Goal: Task Accomplishment & Management: Use online tool/utility

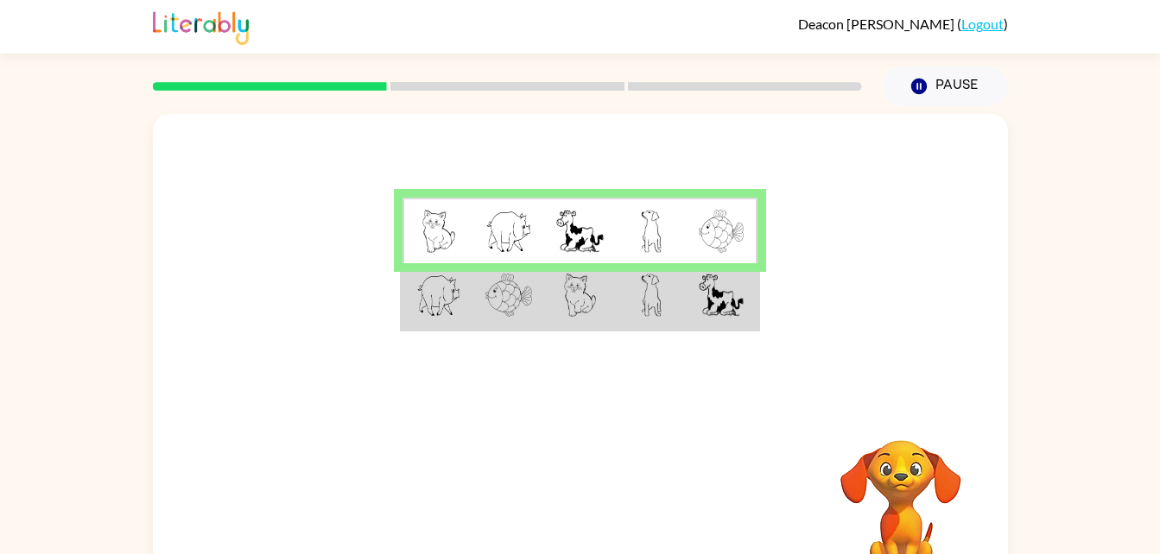
click at [513, 327] on td at bounding box center [508, 296] width 71 height 66
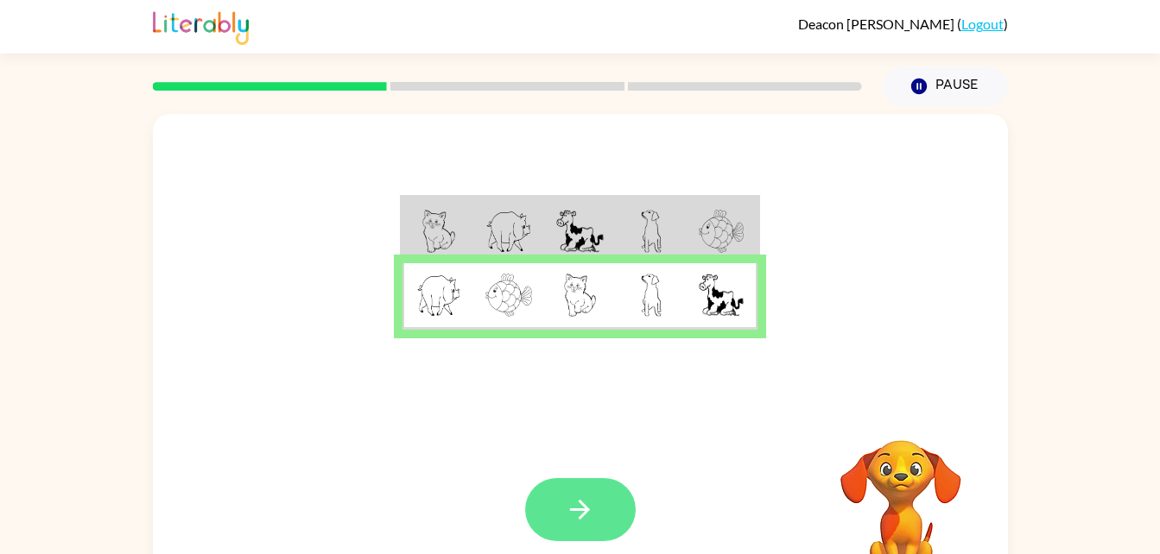
click at [585, 506] on icon "button" at bounding box center [580, 510] width 20 height 20
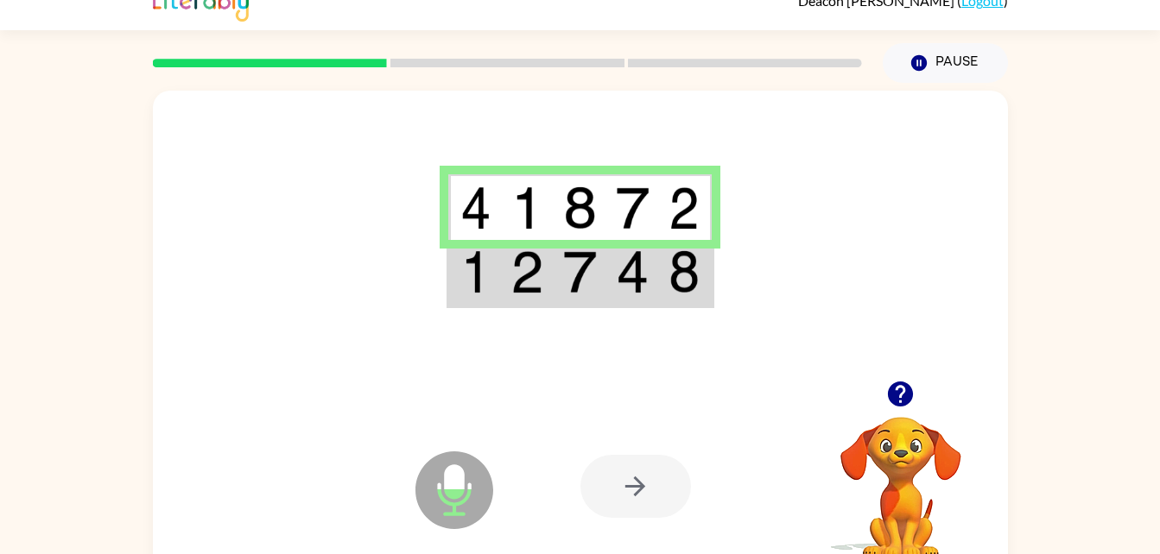
scroll to position [24, 0]
click at [624, 275] on img at bounding box center [632, 271] width 33 height 43
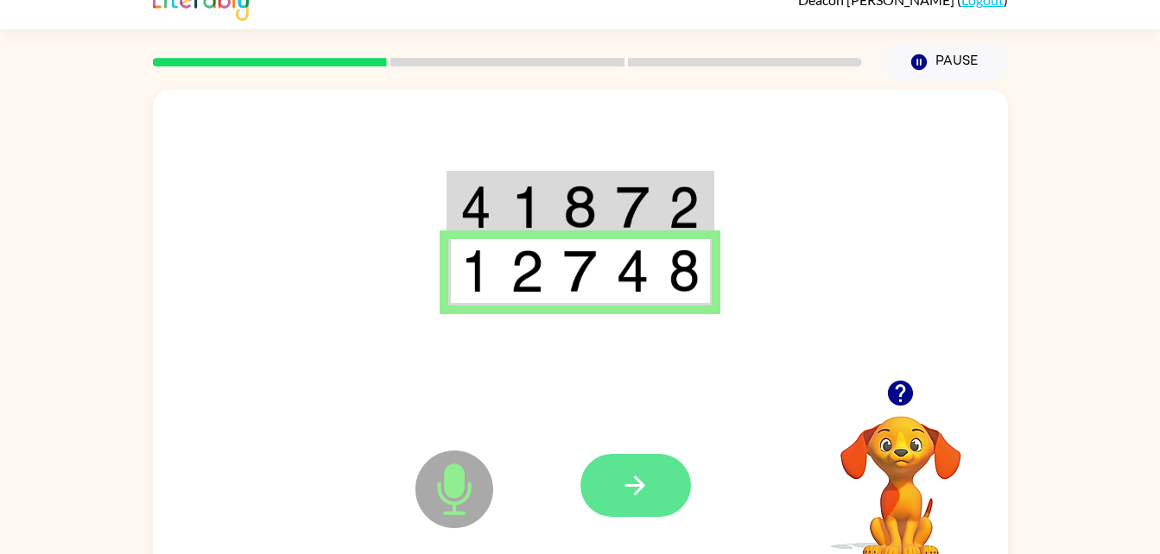
click at [668, 501] on button "button" at bounding box center [635, 485] width 111 height 63
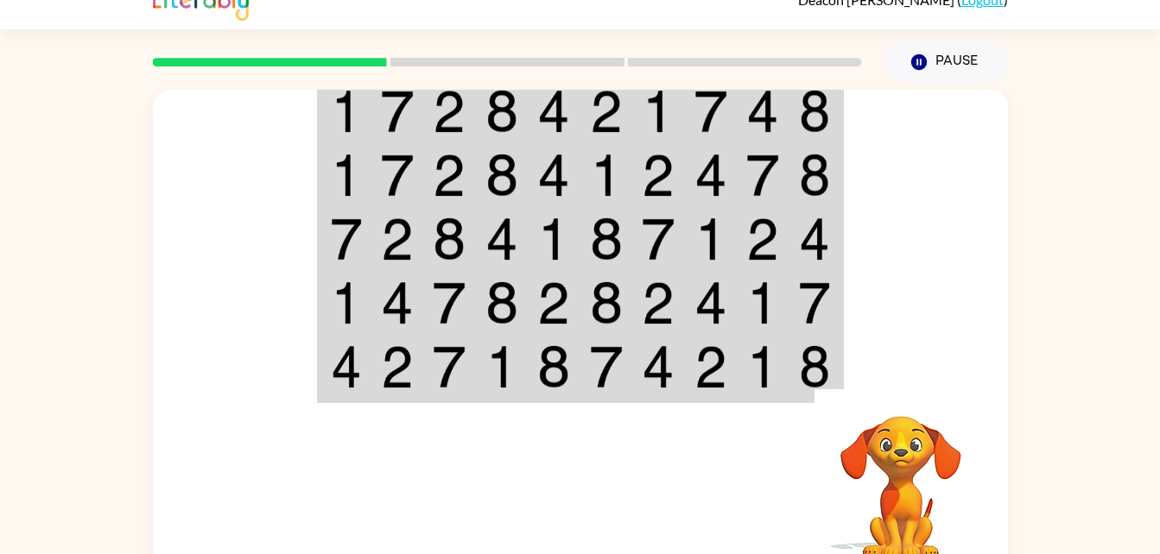
click at [369, 114] on td at bounding box center [345, 111] width 53 height 66
click at [358, 111] on img at bounding box center [346, 111] width 31 height 43
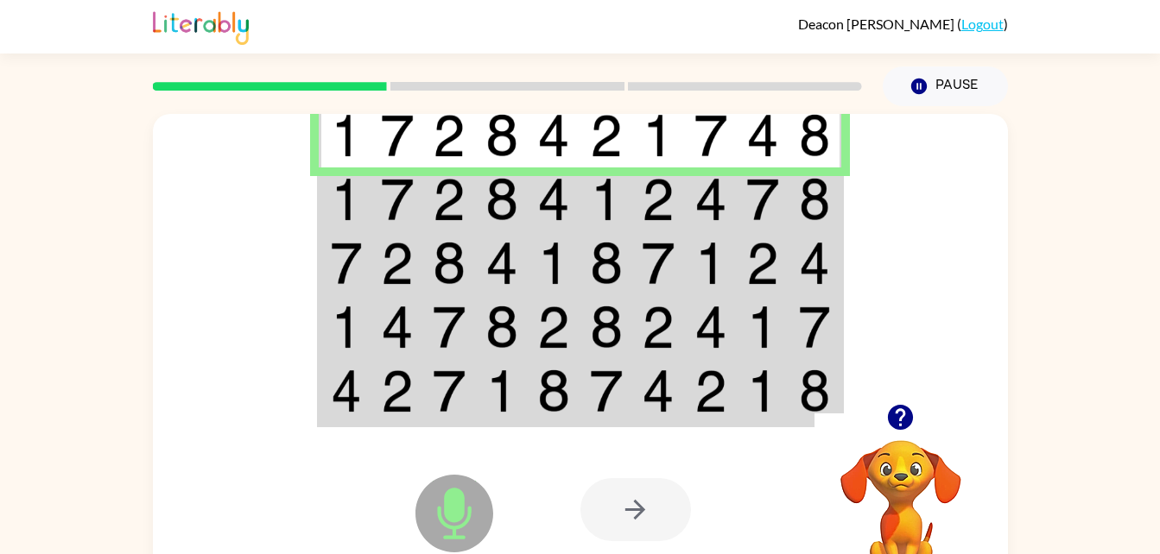
scroll to position [53, 0]
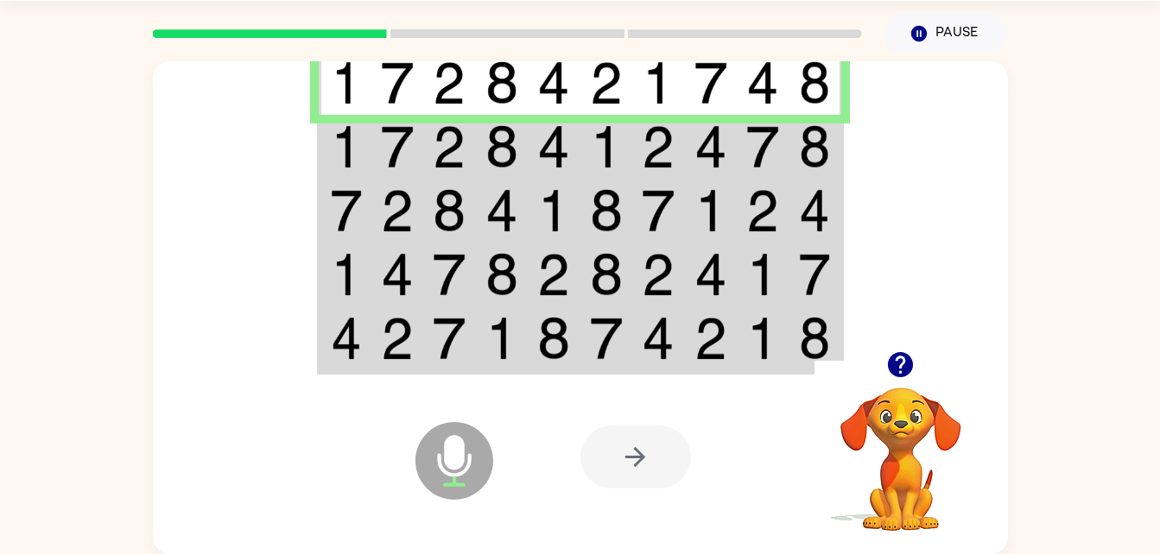
click at [471, 169] on td at bounding box center [449, 147] width 53 height 64
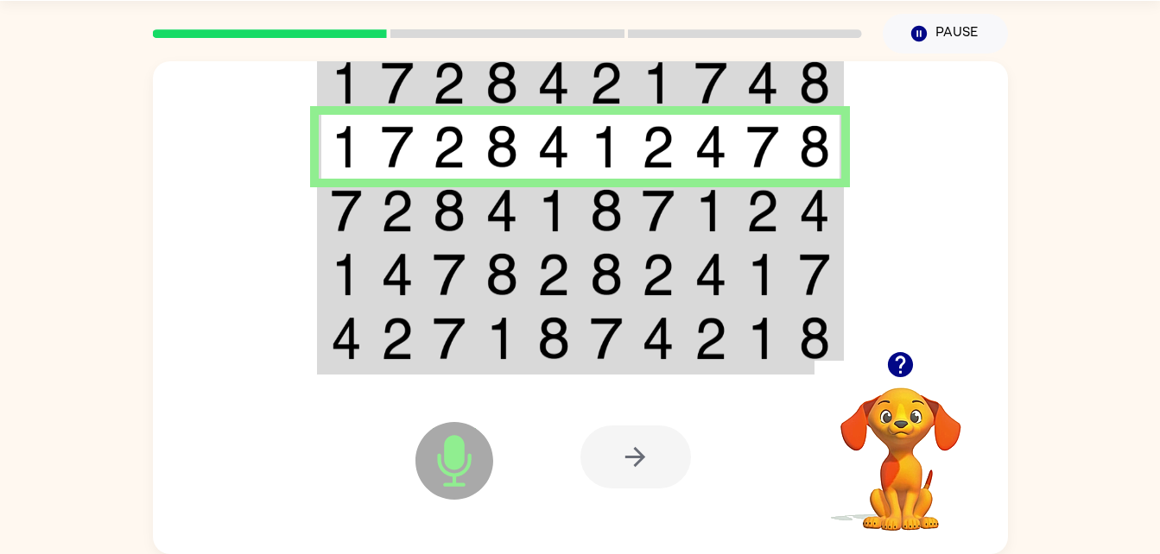
click at [453, 206] on img at bounding box center [449, 210] width 33 height 43
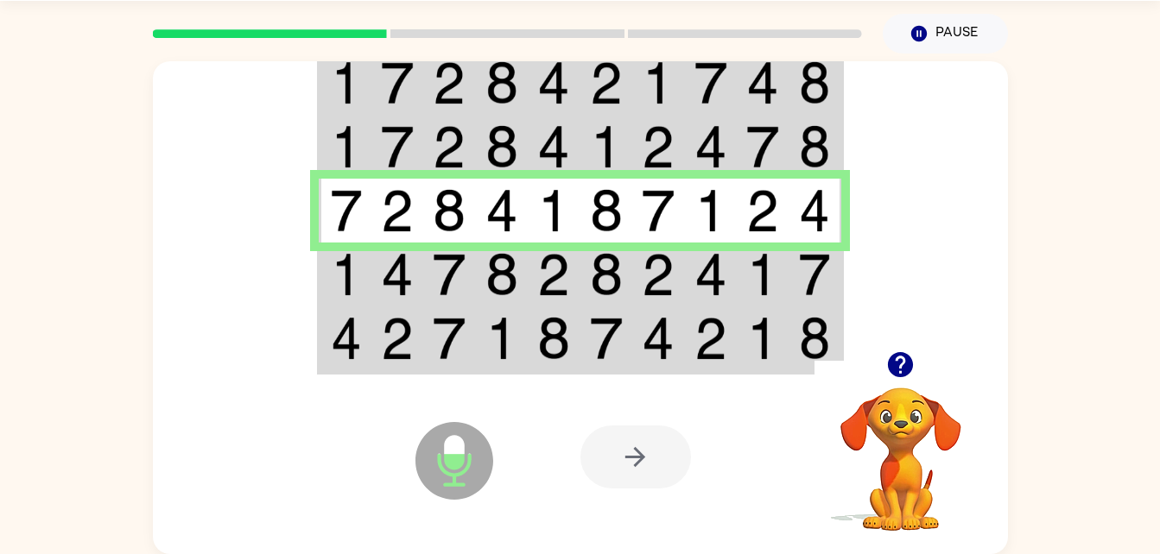
click at [396, 264] on img at bounding box center [397, 274] width 33 height 43
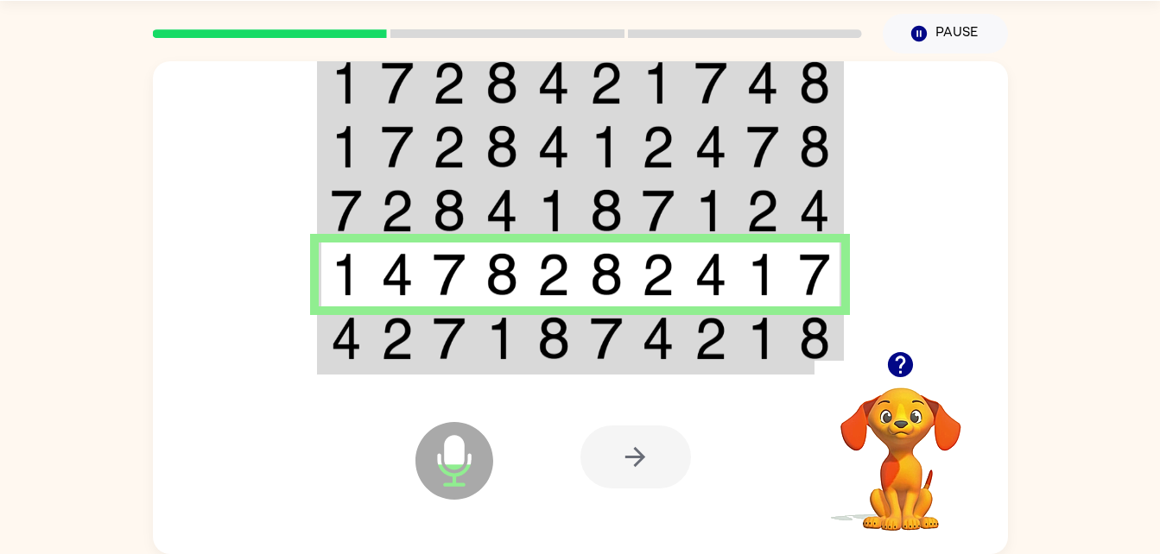
click at [430, 358] on td at bounding box center [449, 340] width 53 height 66
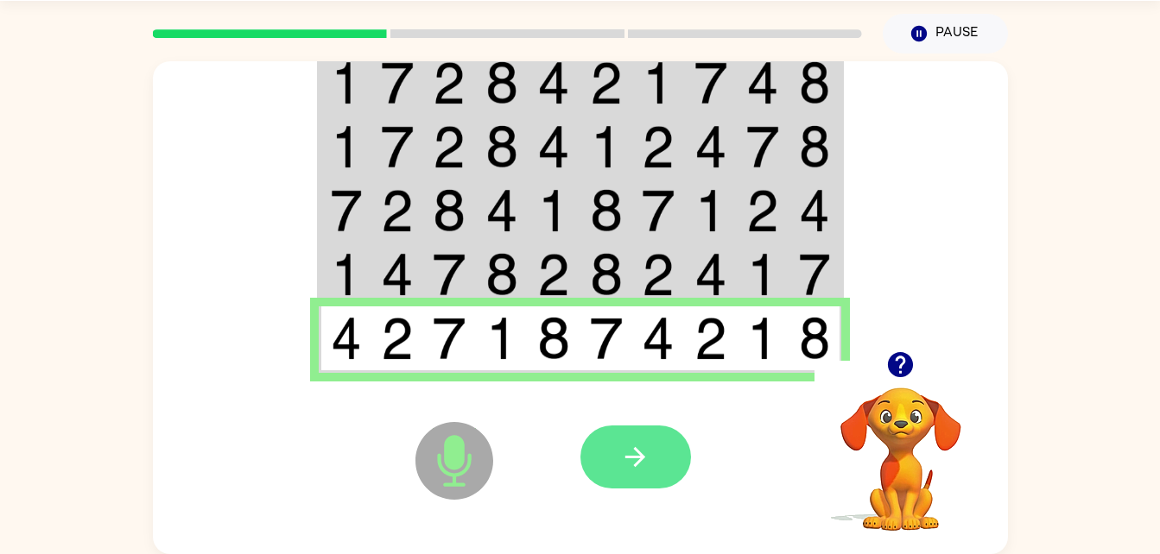
click at [636, 465] on icon "button" at bounding box center [635, 457] width 20 height 20
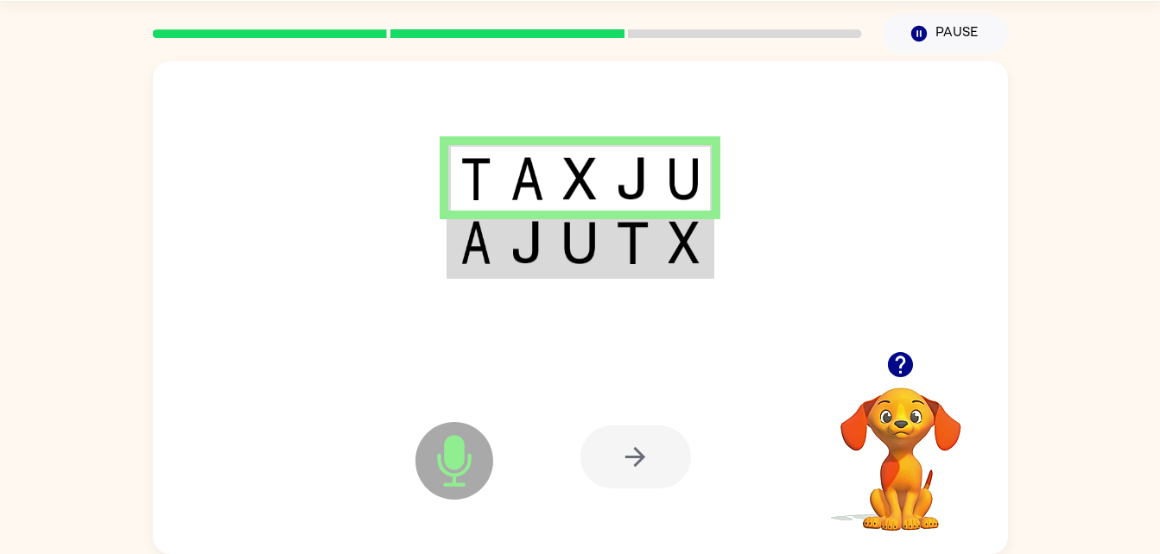
click at [491, 215] on td at bounding box center [474, 244] width 53 height 66
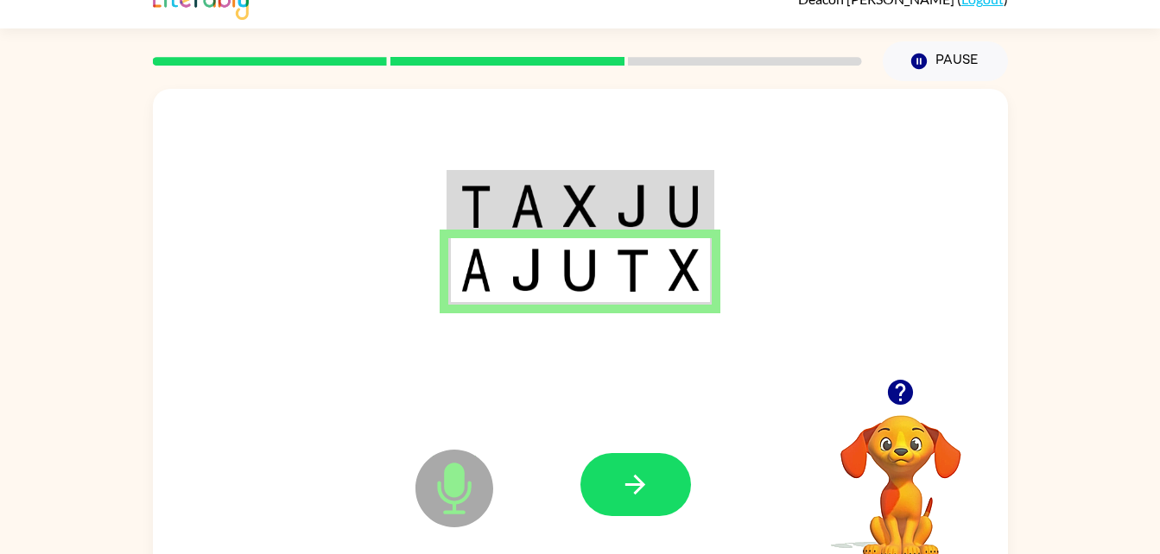
scroll to position [0, 0]
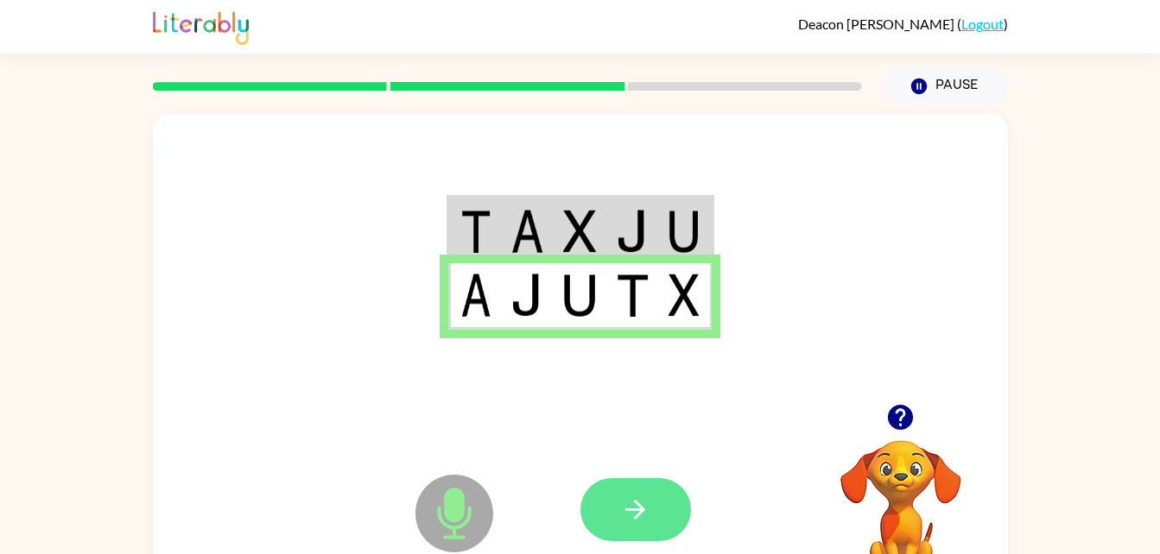
click at [636, 518] on icon "button" at bounding box center [635, 510] width 20 height 20
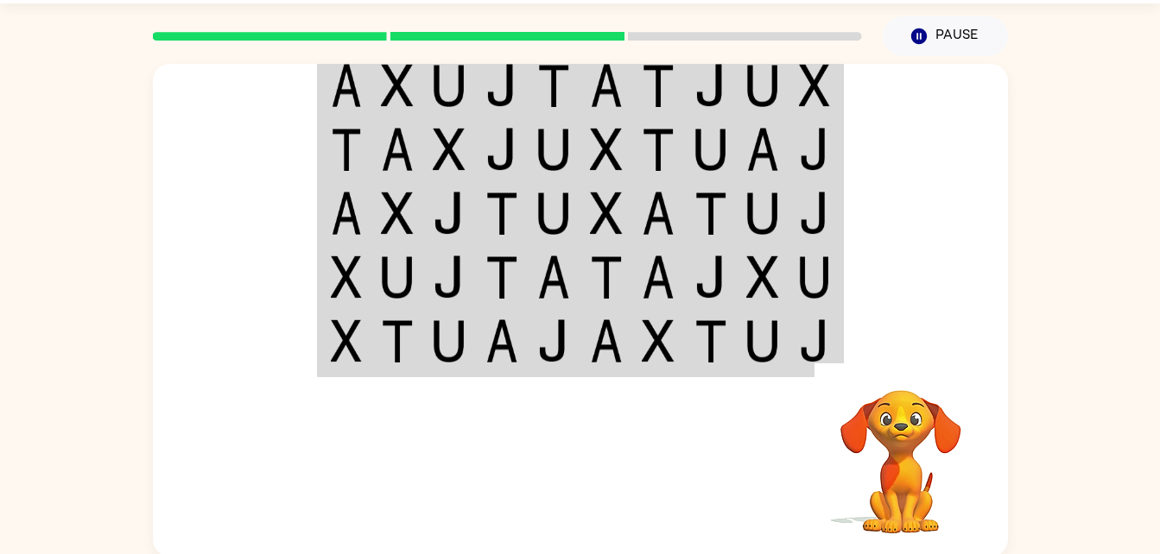
scroll to position [53, 0]
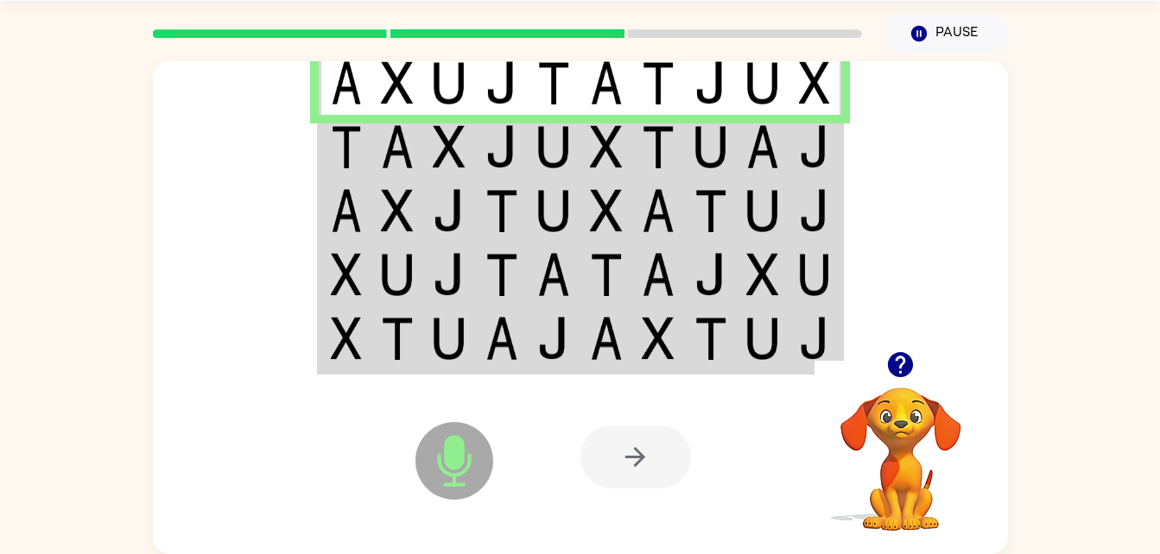
click at [368, 181] on td at bounding box center [345, 211] width 53 height 64
click at [392, 189] on img at bounding box center [397, 210] width 33 height 43
click at [348, 153] on img at bounding box center [346, 146] width 31 height 43
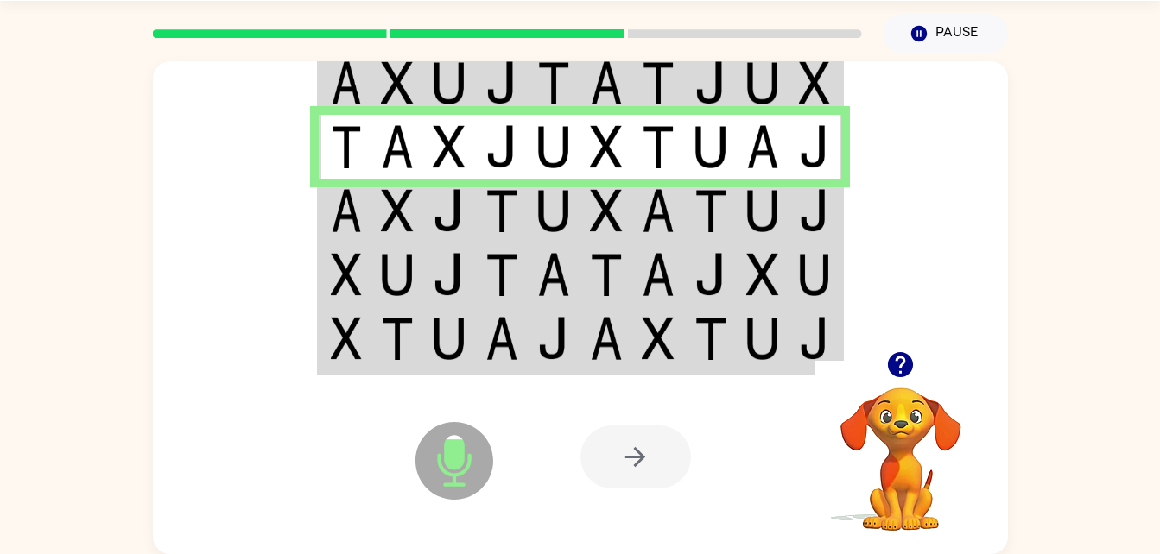
click at [339, 231] on img at bounding box center [346, 210] width 31 height 43
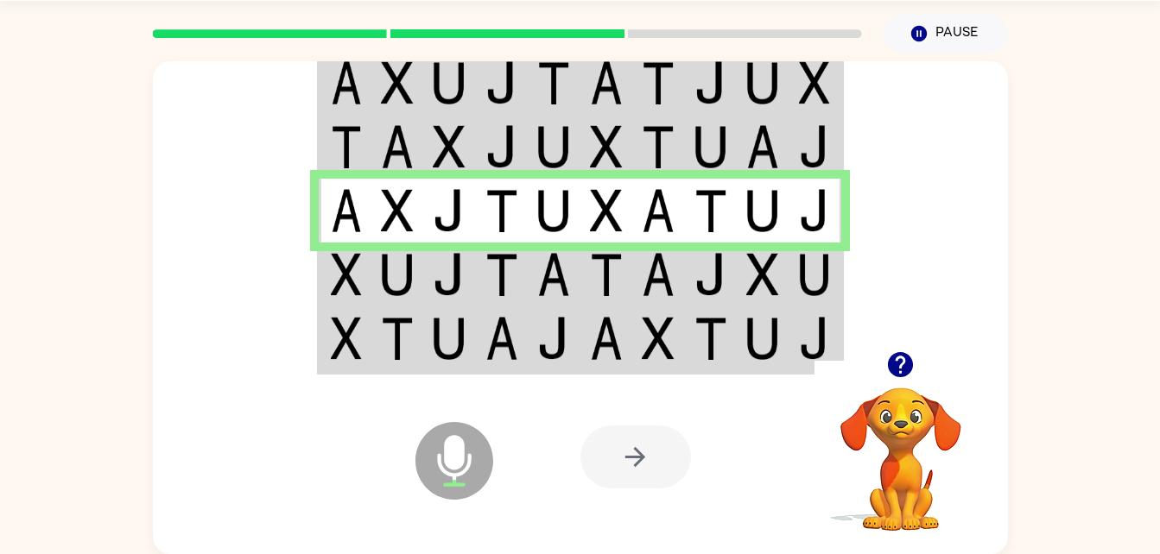
click at [328, 289] on td at bounding box center [345, 275] width 53 height 64
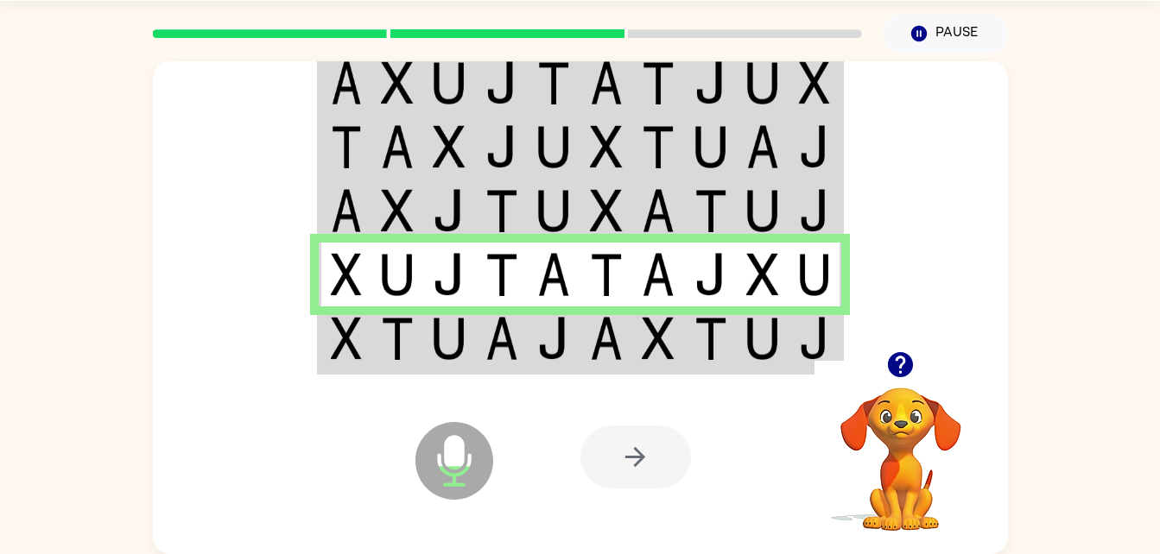
click at [337, 375] on div "Microphone The Microphone is here when it is your turn to talk" at bounding box center [412, 417] width 172 height 115
click at [361, 344] on img at bounding box center [346, 338] width 31 height 43
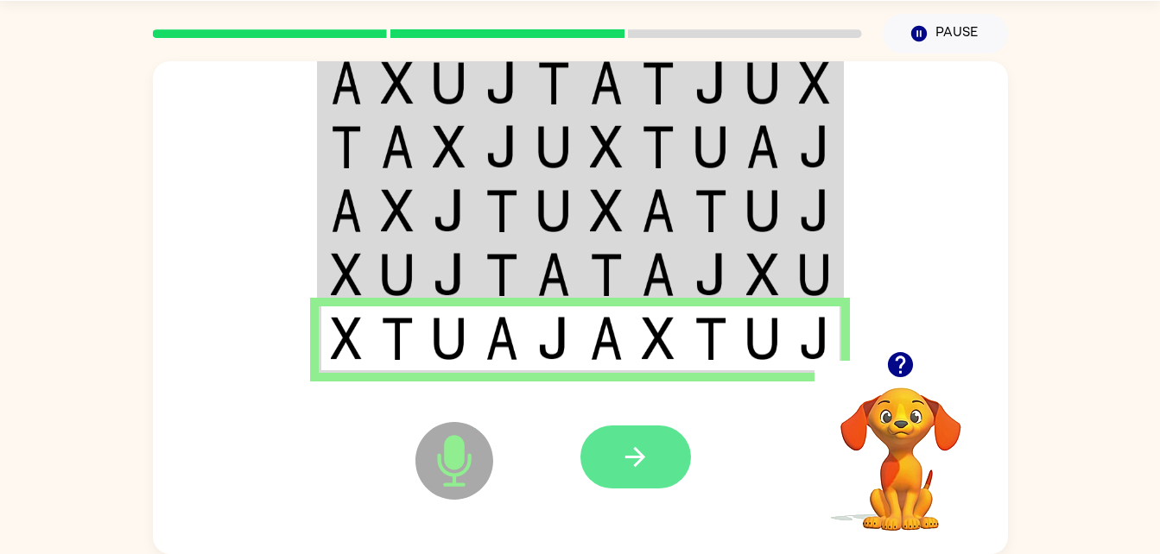
click at [629, 427] on button "button" at bounding box center [635, 457] width 111 height 63
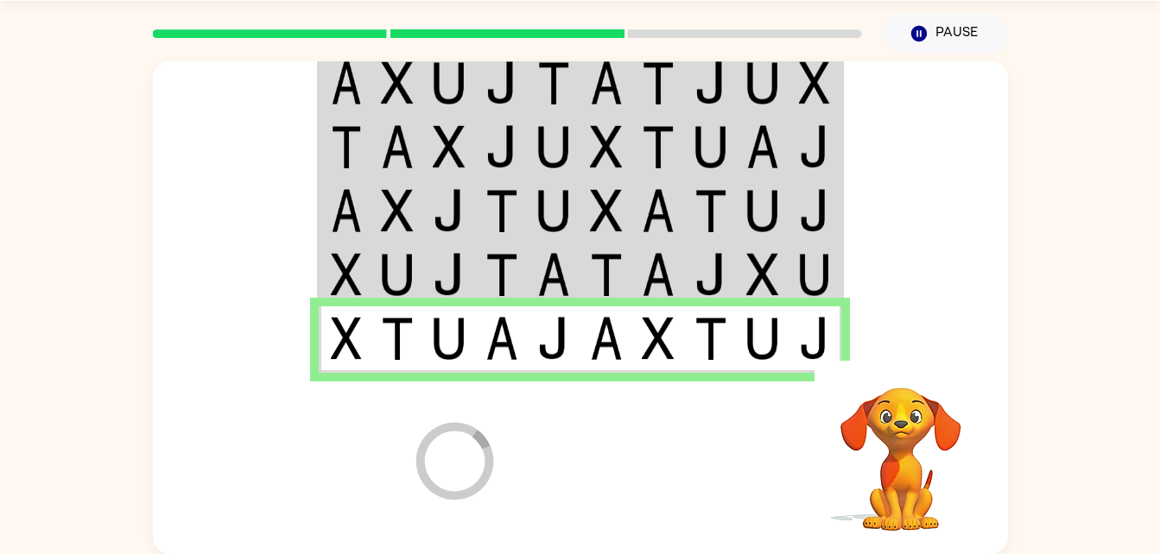
scroll to position [22, 0]
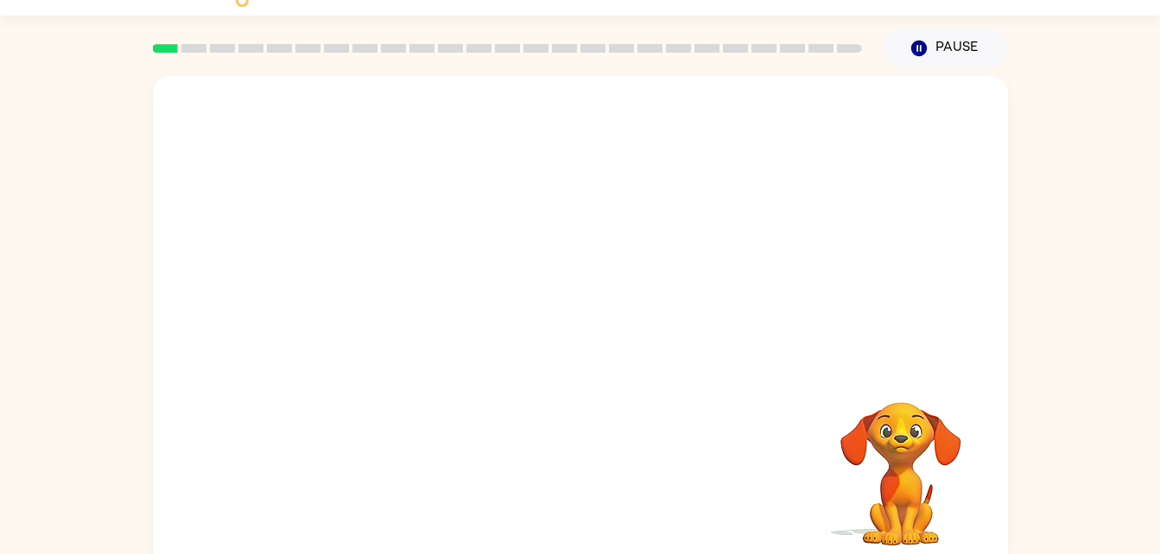
scroll to position [53, 0]
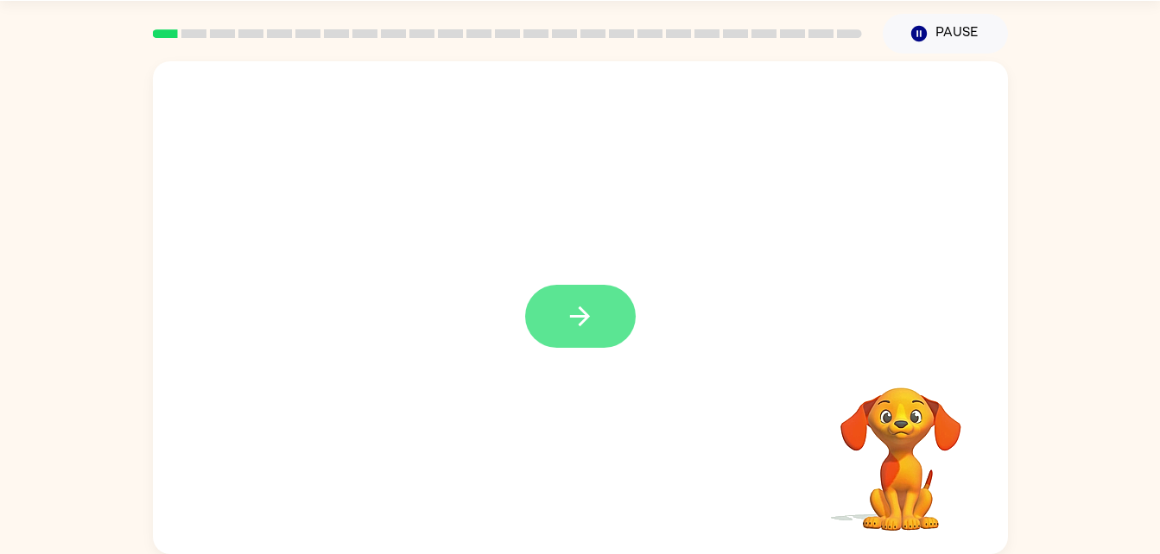
click at [585, 325] on icon "button" at bounding box center [580, 316] width 30 height 30
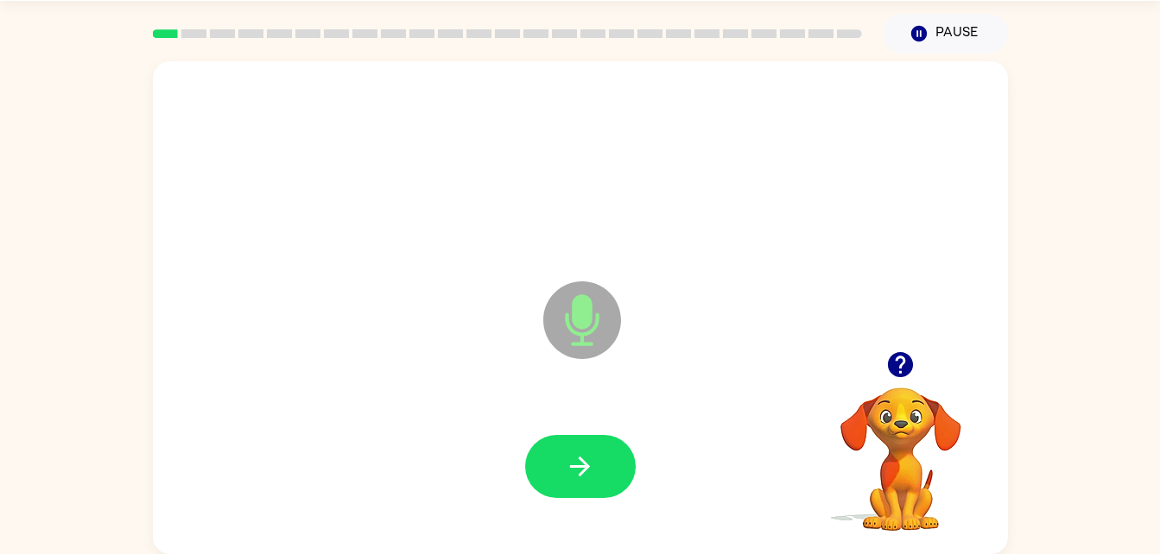
click at [644, 447] on div at bounding box center [580, 467] width 820 height 142
click at [584, 459] on icon "button" at bounding box center [580, 467] width 30 height 30
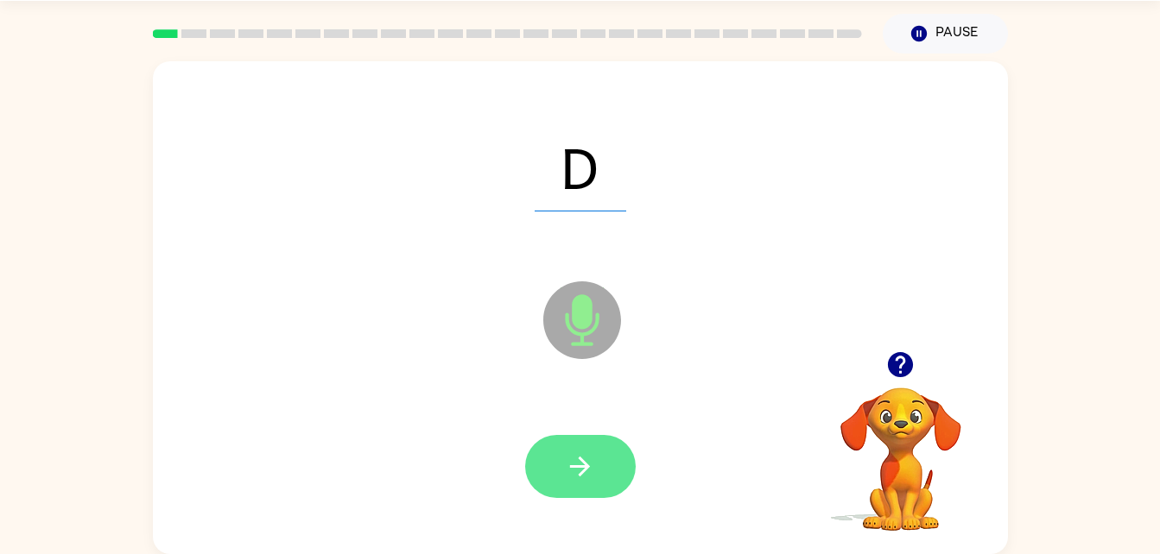
click at [604, 435] on button "button" at bounding box center [580, 466] width 111 height 63
click at [582, 489] on button "button" at bounding box center [580, 466] width 111 height 63
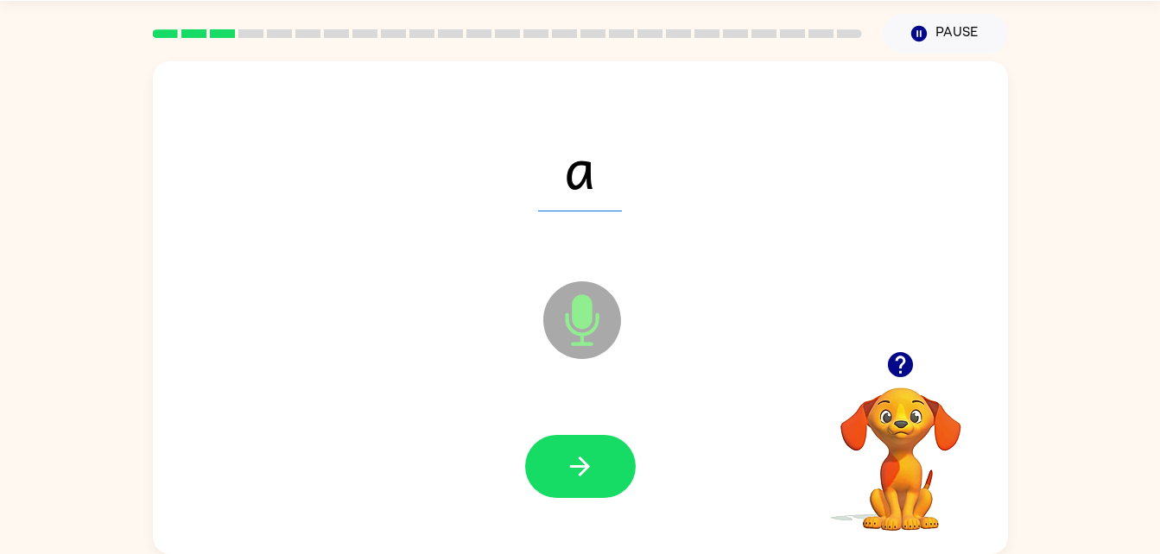
click at [583, 510] on div at bounding box center [580, 467] width 820 height 142
click at [605, 459] on button "button" at bounding box center [580, 466] width 111 height 63
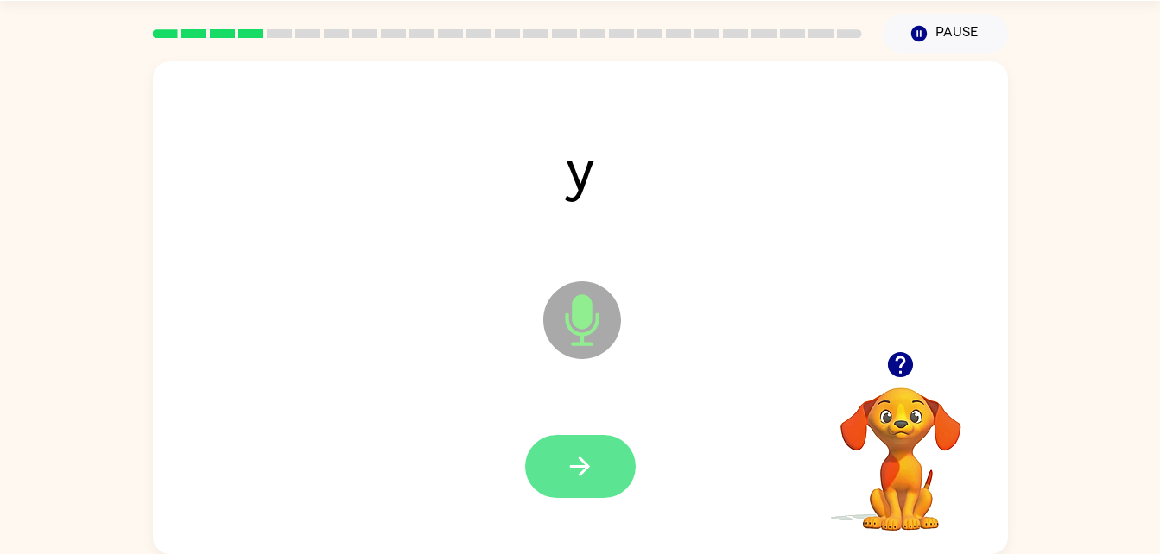
click at [589, 474] on icon "button" at bounding box center [580, 467] width 30 height 30
click at [572, 453] on icon "button" at bounding box center [580, 467] width 30 height 30
click at [617, 483] on button "button" at bounding box center [580, 466] width 111 height 63
click at [604, 471] on button "button" at bounding box center [580, 466] width 111 height 63
click at [609, 447] on button "button" at bounding box center [580, 466] width 111 height 63
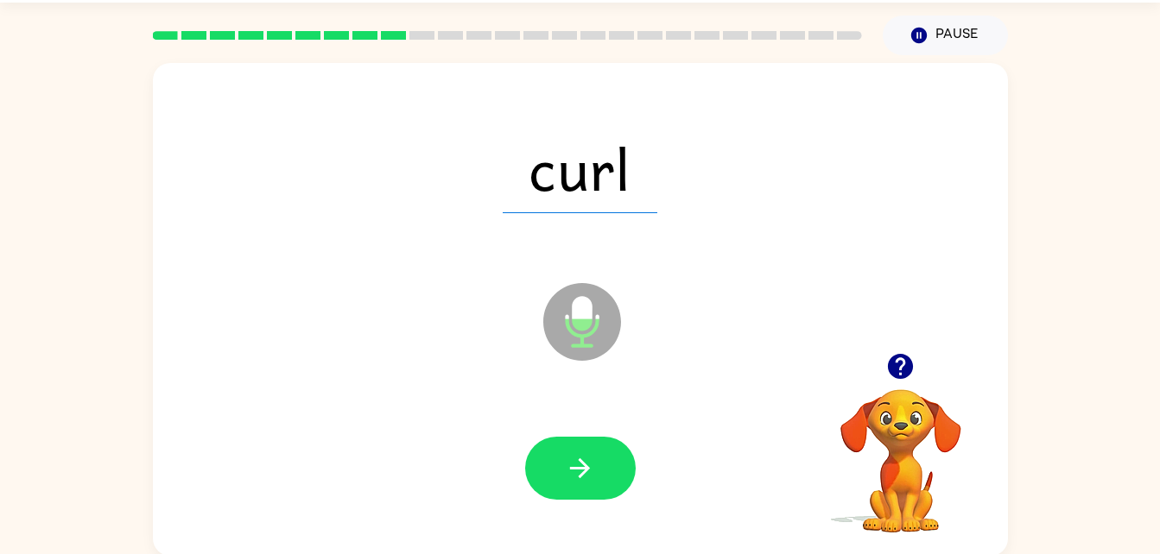
scroll to position [45, 0]
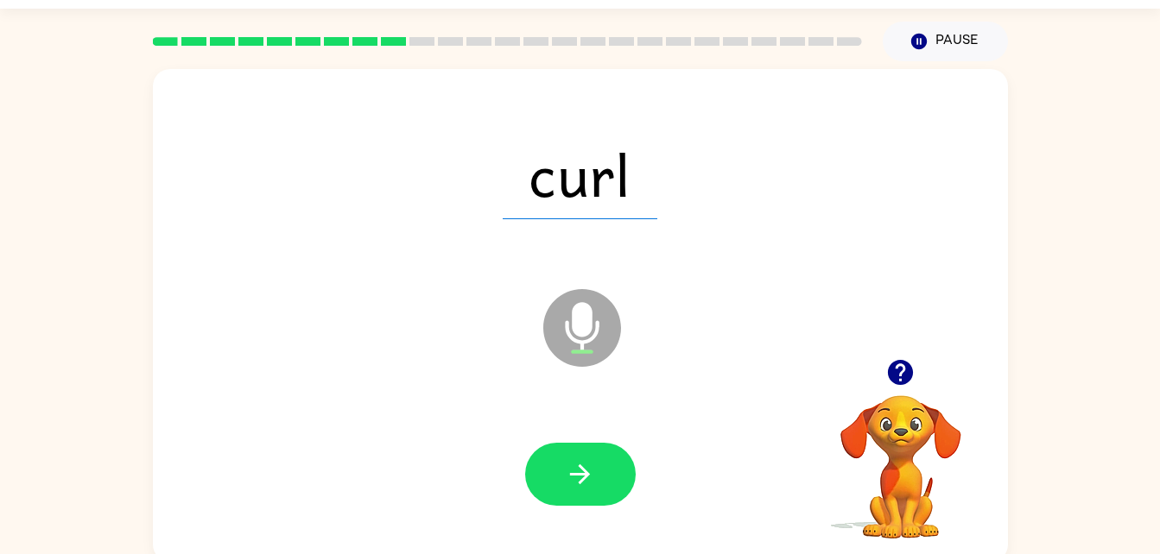
click at [674, 460] on div at bounding box center [580, 475] width 820 height 142
click at [602, 489] on button "button" at bounding box center [580, 474] width 111 height 63
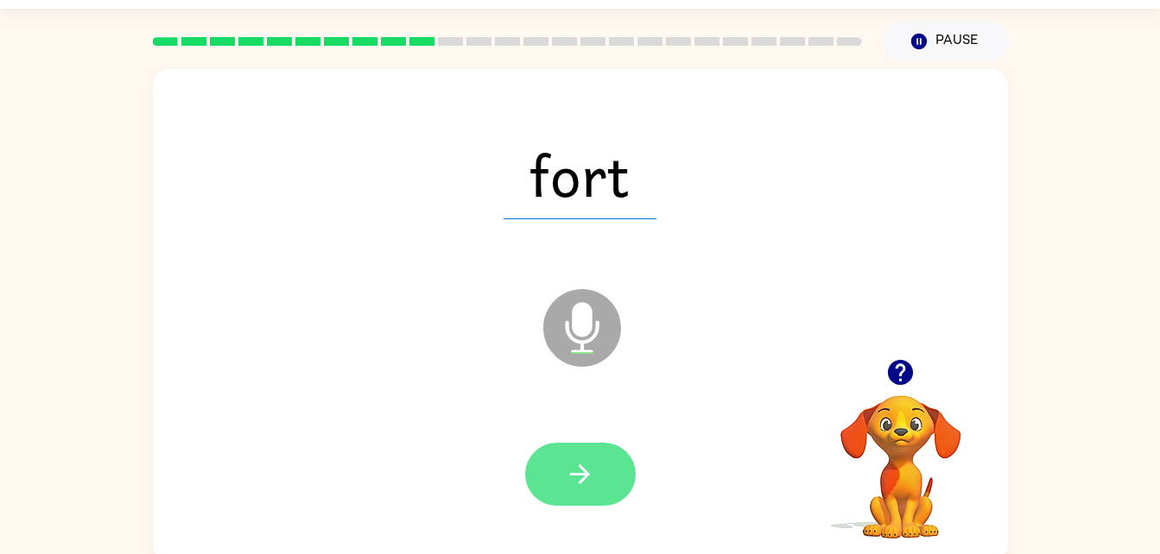
click at [608, 471] on button "button" at bounding box center [580, 474] width 111 height 63
click at [568, 478] on icon "button" at bounding box center [580, 474] width 30 height 30
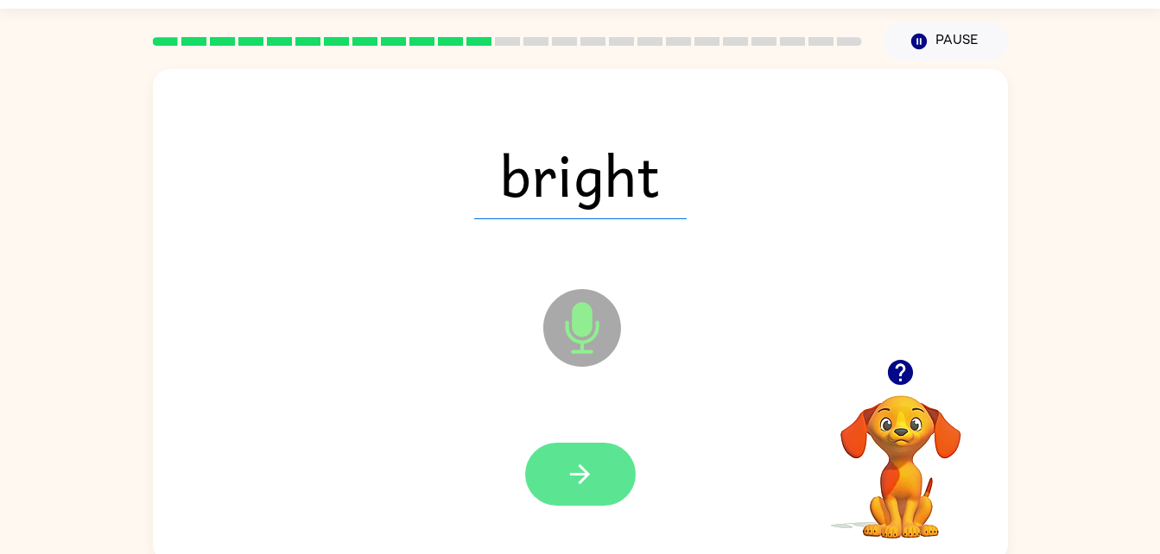
click at [576, 477] on icon "button" at bounding box center [580, 474] width 30 height 30
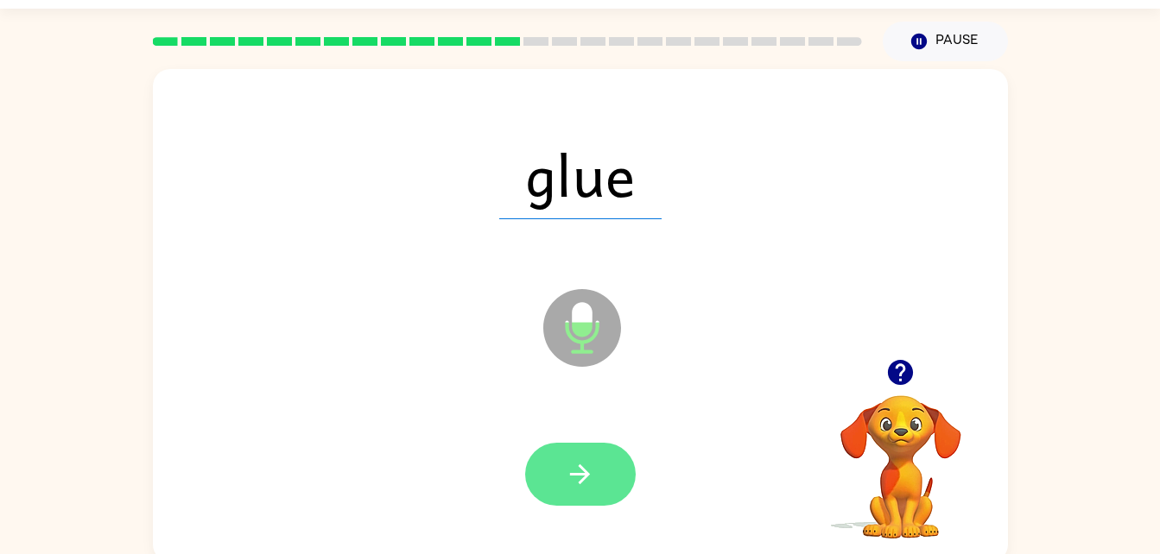
click at [603, 486] on button "button" at bounding box center [580, 474] width 111 height 63
click at [584, 503] on button "button" at bounding box center [580, 474] width 111 height 63
click at [603, 478] on button "button" at bounding box center [580, 474] width 111 height 63
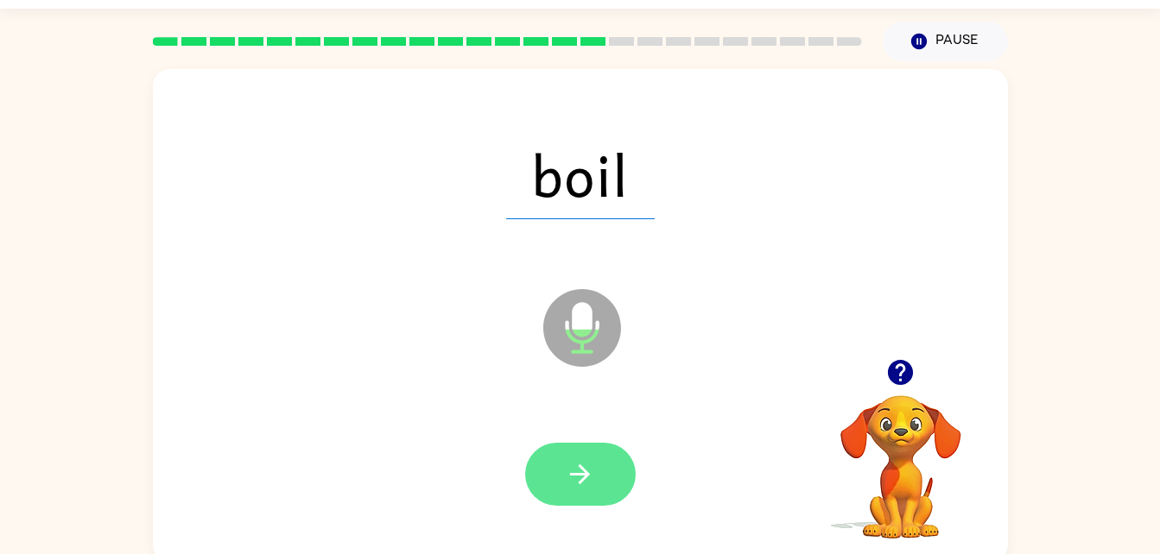
click at [596, 499] on button "button" at bounding box center [580, 474] width 111 height 63
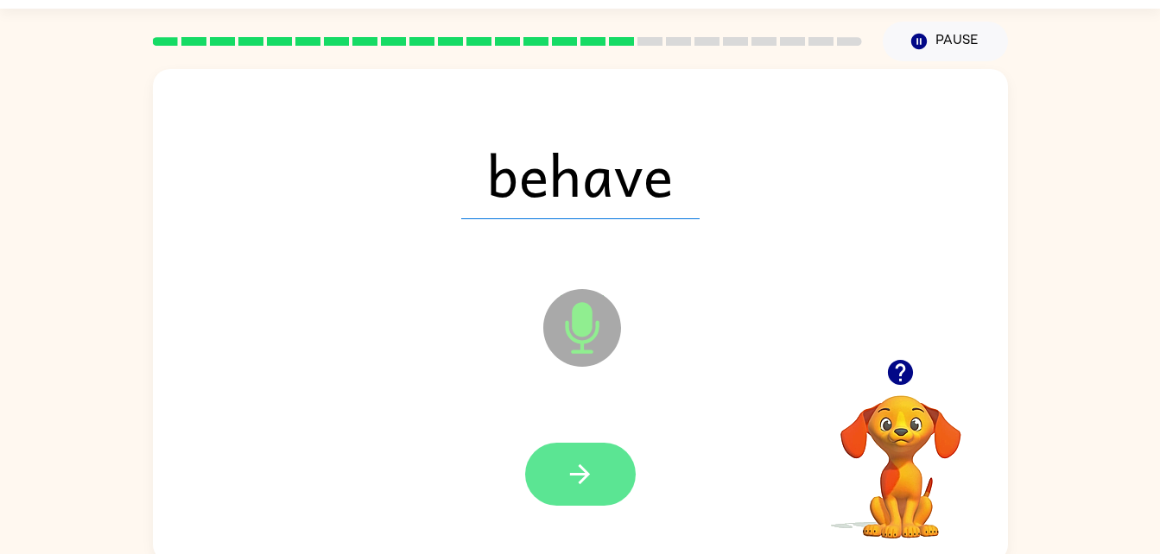
click at [596, 460] on button "button" at bounding box center [580, 474] width 111 height 63
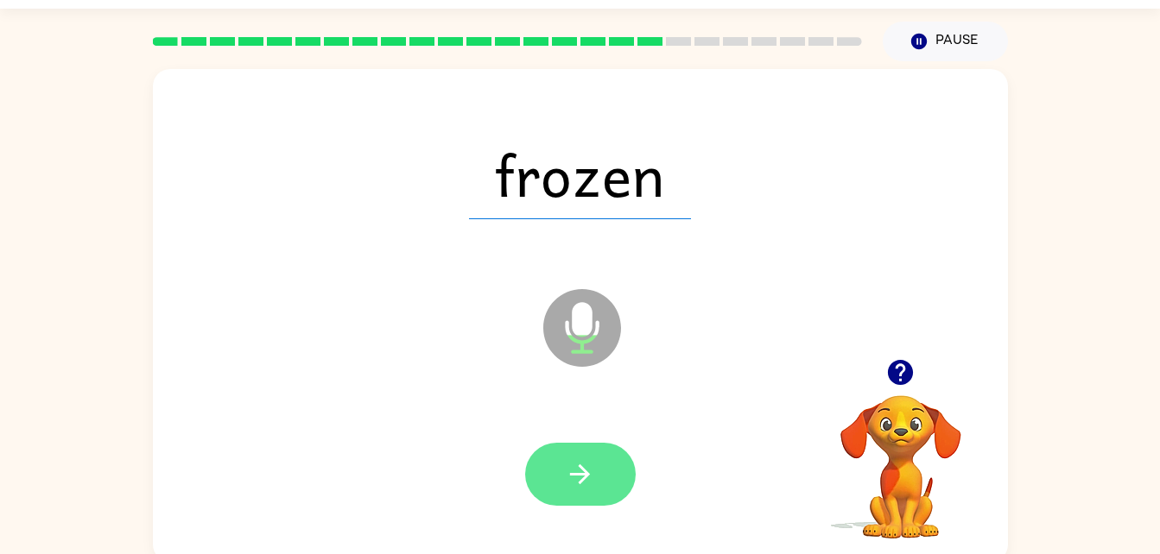
click at [618, 486] on button "button" at bounding box center [580, 474] width 111 height 63
click at [611, 486] on button "button" at bounding box center [580, 474] width 111 height 63
click at [584, 504] on button "button" at bounding box center [580, 474] width 111 height 63
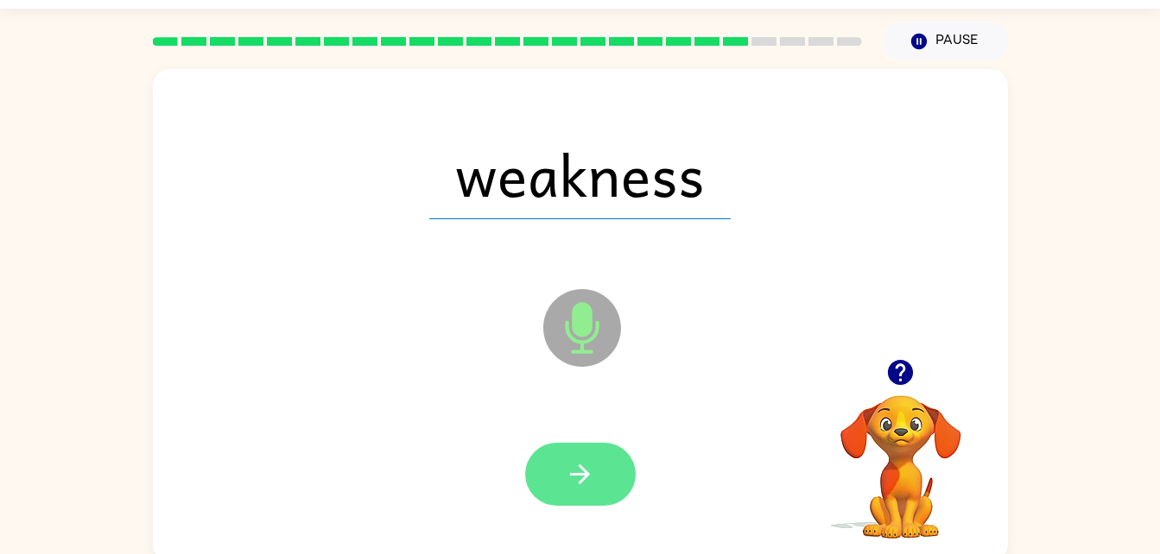
click at [583, 475] on icon "button" at bounding box center [580, 475] width 20 height 20
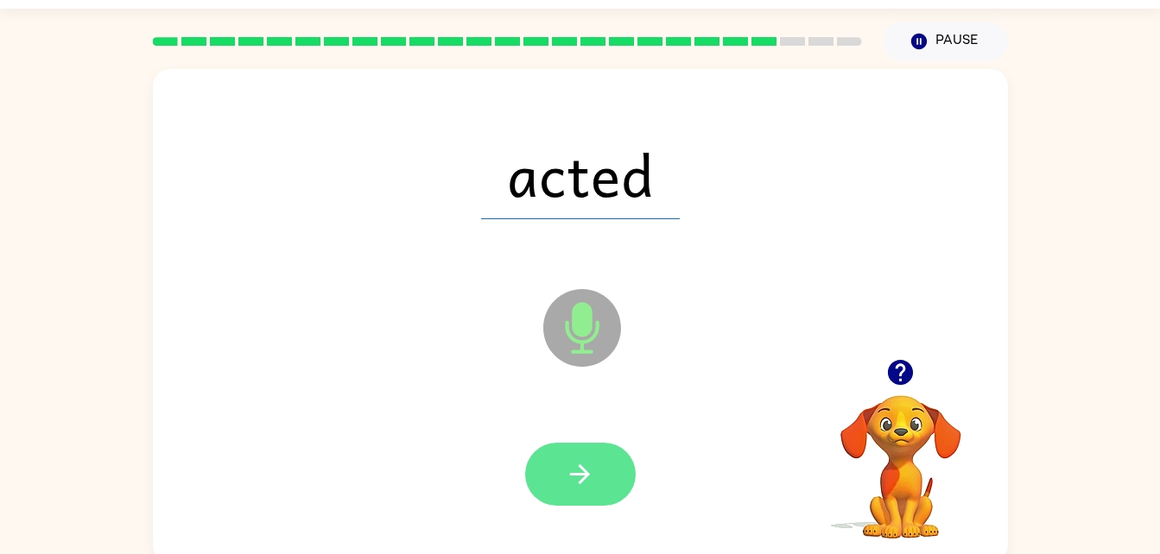
click at [573, 494] on button "button" at bounding box center [580, 474] width 111 height 63
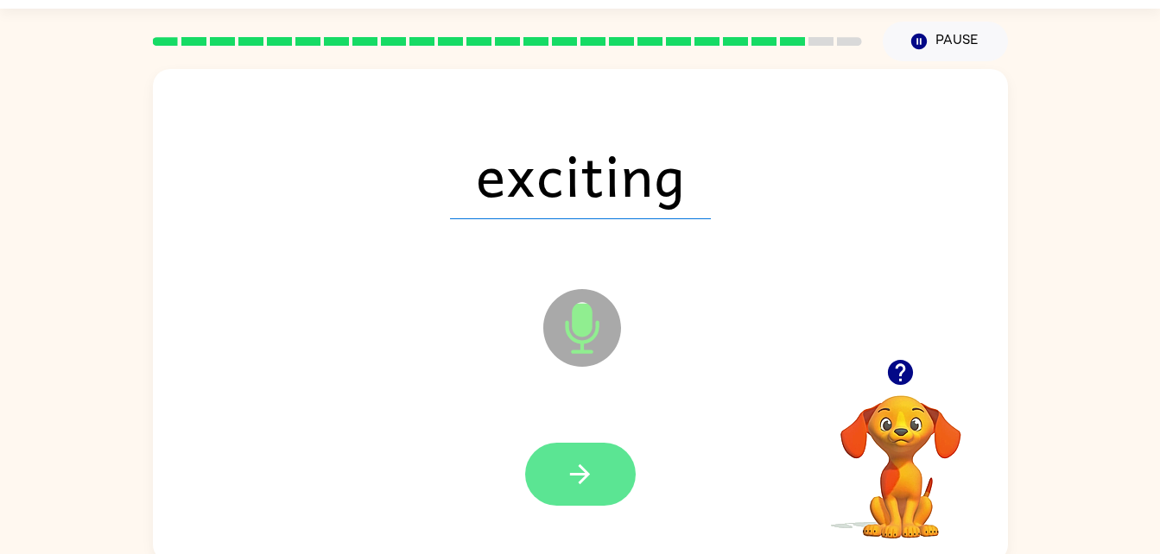
click at [598, 462] on button "button" at bounding box center [580, 474] width 111 height 63
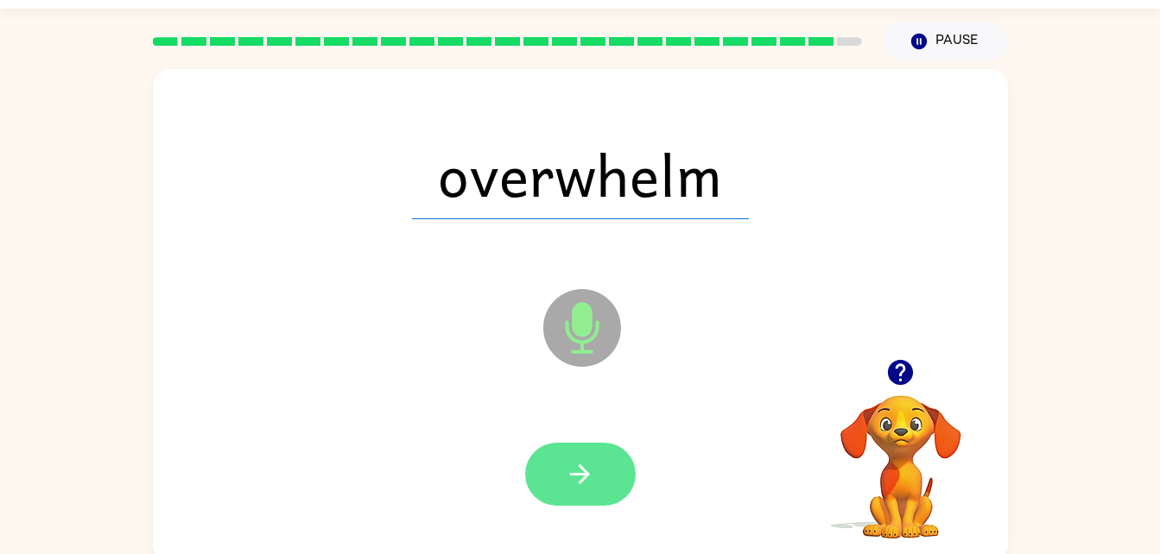
click at [568, 463] on icon "button" at bounding box center [580, 474] width 30 height 30
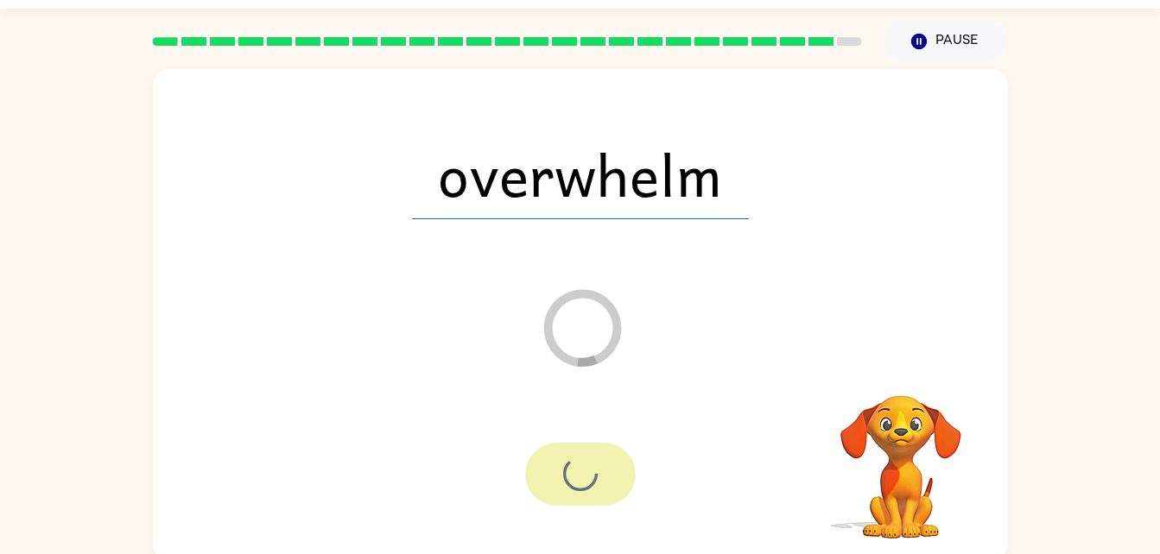
scroll to position [22, 0]
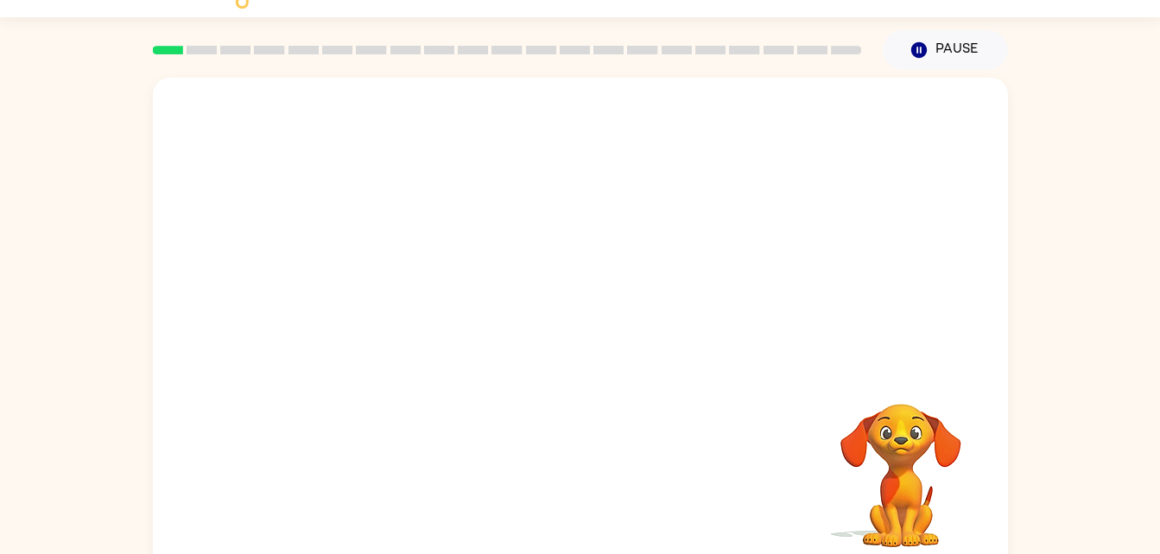
scroll to position [53, 0]
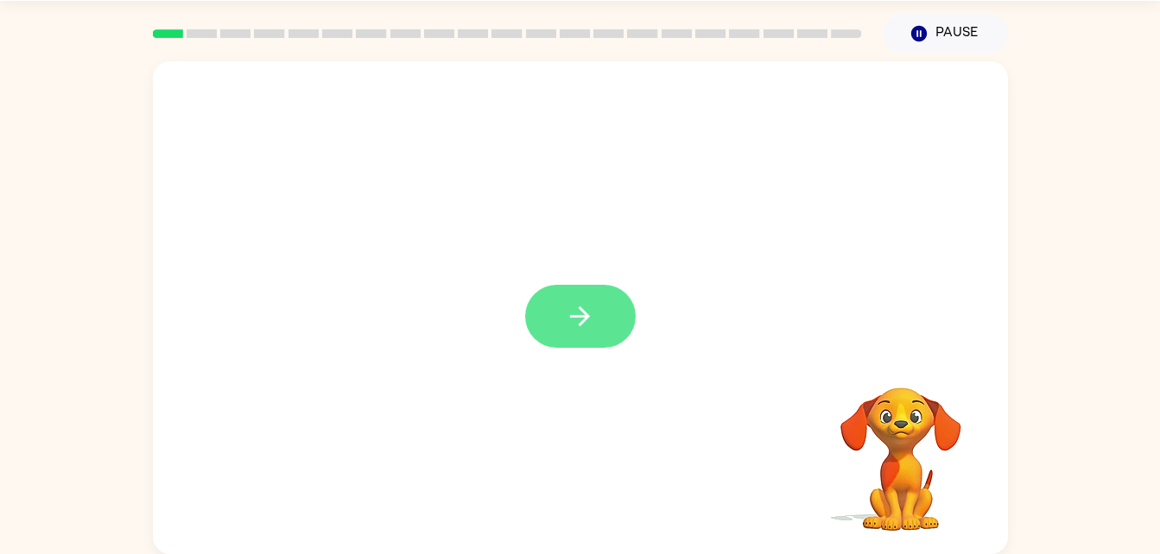
click at [591, 345] on button "button" at bounding box center [580, 316] width 111 height 63
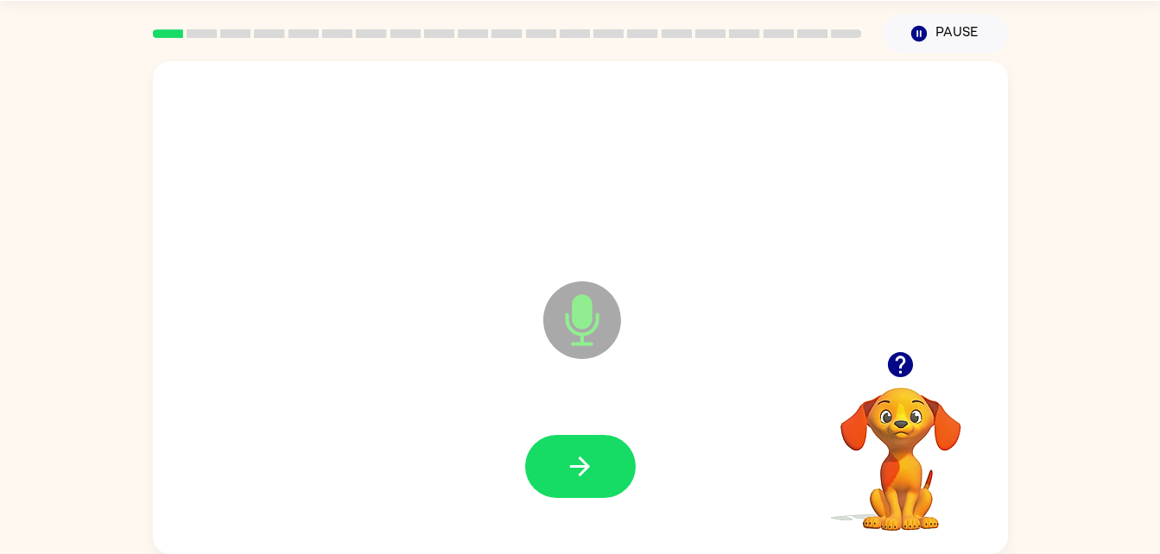
click at [620, 427] on div at bounding box center [580, 467] width 820 height 142
click at [594, 483] on button "button" at bounding box center [580, 466] width 111 height 63
click at [635, 445] on div at bounding box center [580, 466] width 111 height 63
click at [573, 437] on button "button" at bounding box center [580, 466] width 111 height 63
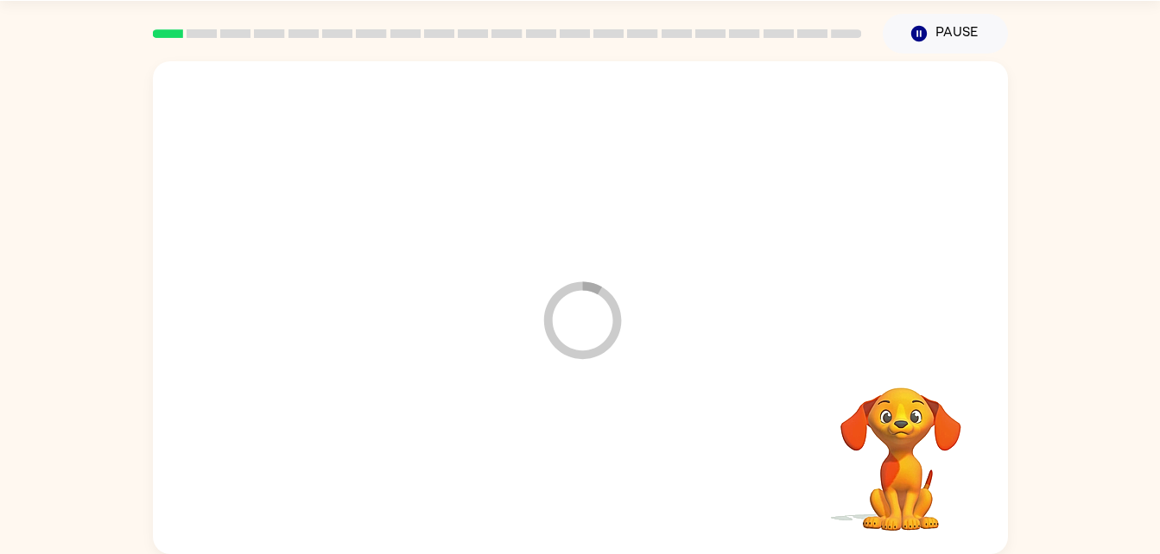
click at [574, 467] on div at bounding box center [580, 467] width 820 height 142
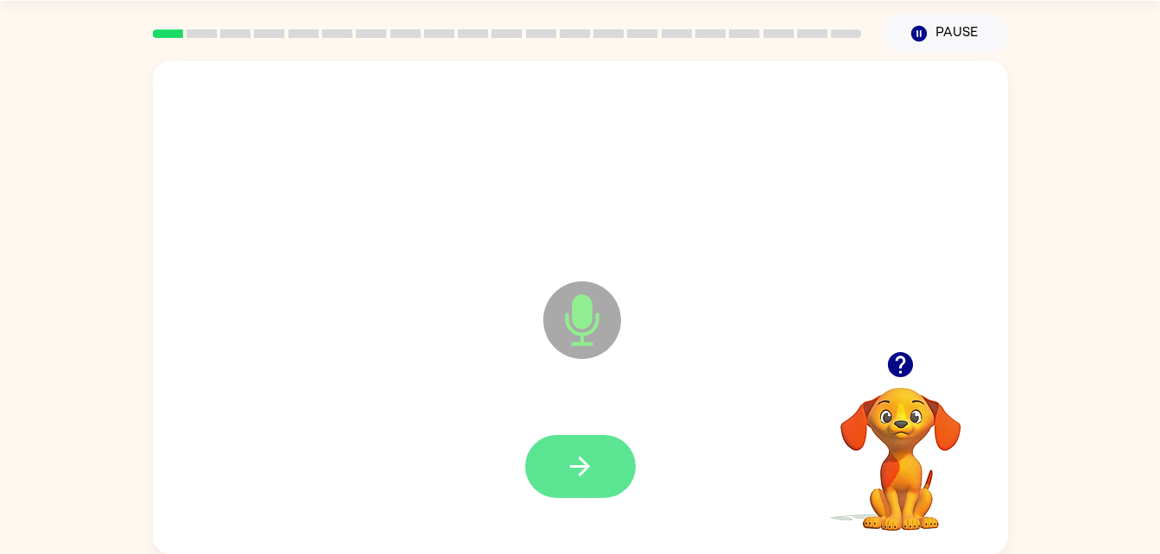
click at [595, 449] on button "button" at bounding box center [580, 466] width 111 height 63
click at [594, 457] on icon "button" at bounding box center [580, 467] width 30 height 30
click at [590, 435] on button "button" at bounding box center [580, 466] width 111 height 63
click at [602, 465] on button "button" at bounding box center [580, 466] width 111 height 63
click at [576, 453] on icon "button" at bounding box center [580, 467] width 30 height 30
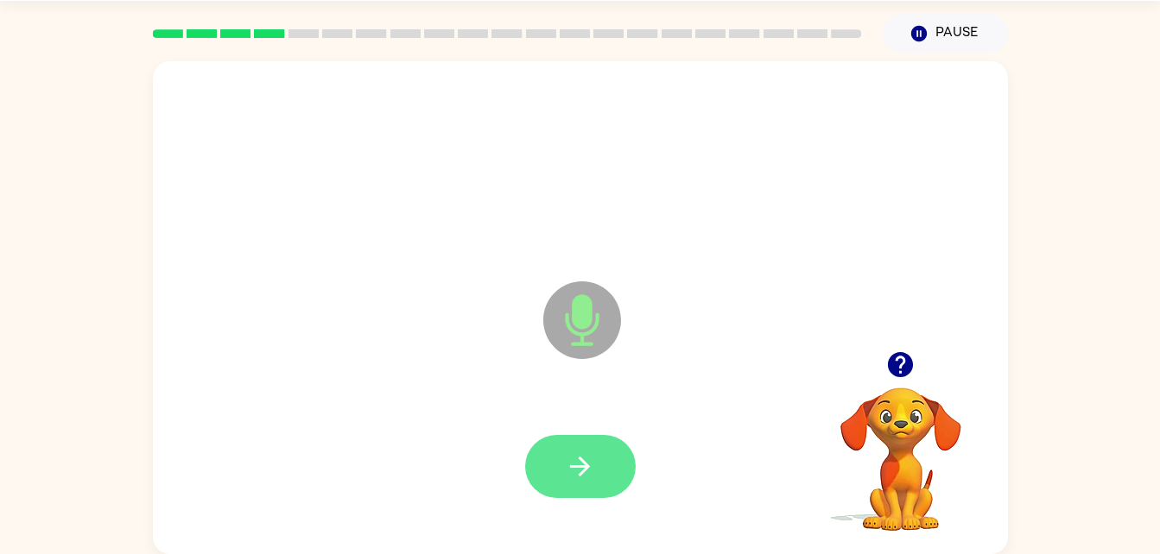
click at [598, 462] on button "button" at bounding box center [580, 466] width 111 height 63
click at [582, 438] on button "button" at bounding box center [580, 466] width 111 height 63
click at [585, 481] on icon "button" at bounding box center [580, 467] width 30 height 30
click at [560, 470] on button "button" at bounding box center [580, 466] width 111 height 63
click at [598, 443] on button "button" at bounding box center [580, 466] width 111 height 63
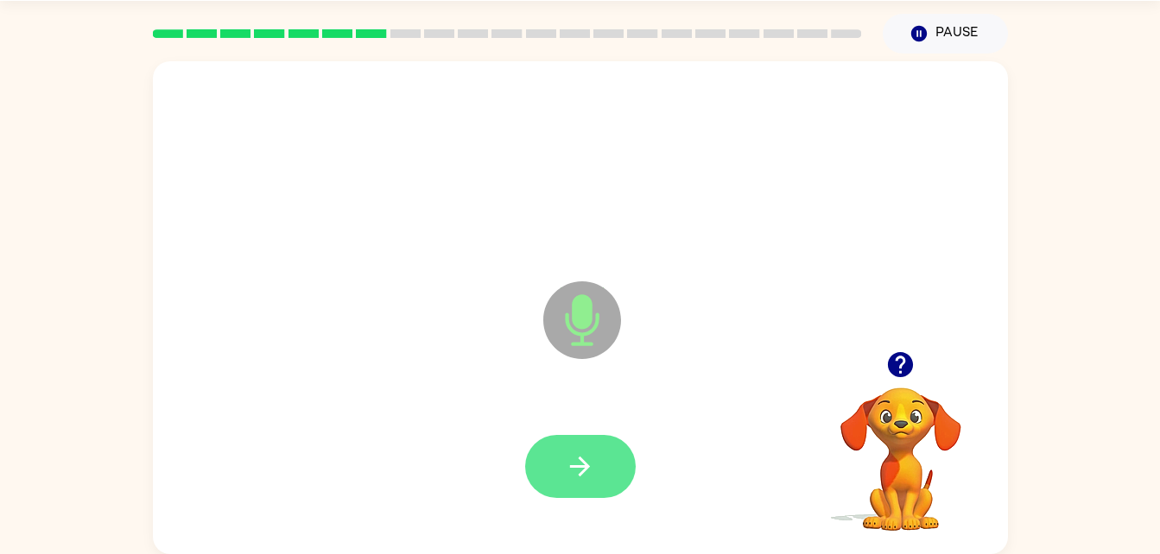
click at [554, 488] on button "button" at bounding box center [580, 466] width 111 height 63
click at [583, 481] on icon "button" at bounding box center [580, 467] width 30 height 30
click at [571, 470] on icon "button" at bounding box center [580, 467] width 30 height 30
click at [592, 461] on icon "button" at bounding box center [580, 467] width 30 height 30
click at [591, 466] on icon "button" at bounding box center [580, 467] width 30 height 30
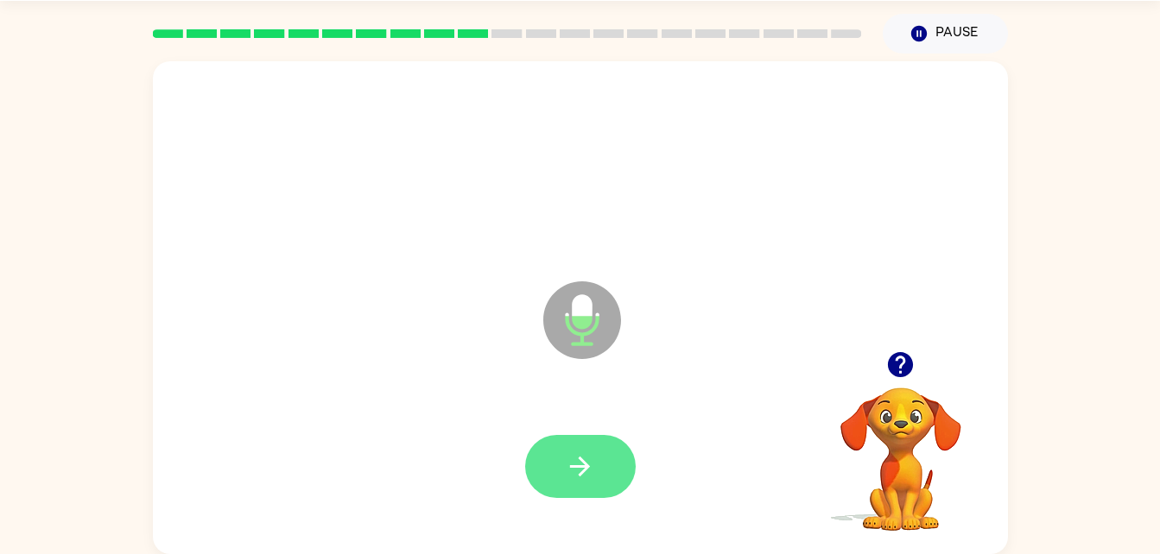
click at [581, 455] on icon "button" at bounding box center [580, 467] width 30 height 30
click at [560, 478] on button "button" at bounding box center [580, 466] width 111 height 63
click at [585, 454] on icon "button" at bounding box center [580, 467] width 30 height 30
click at [589, 471] on icon "button" at bounding box center [580, 467] width 30 height 30
click at [573, 482] on button "button" at bounding box center [580, 466] width 111 height 63
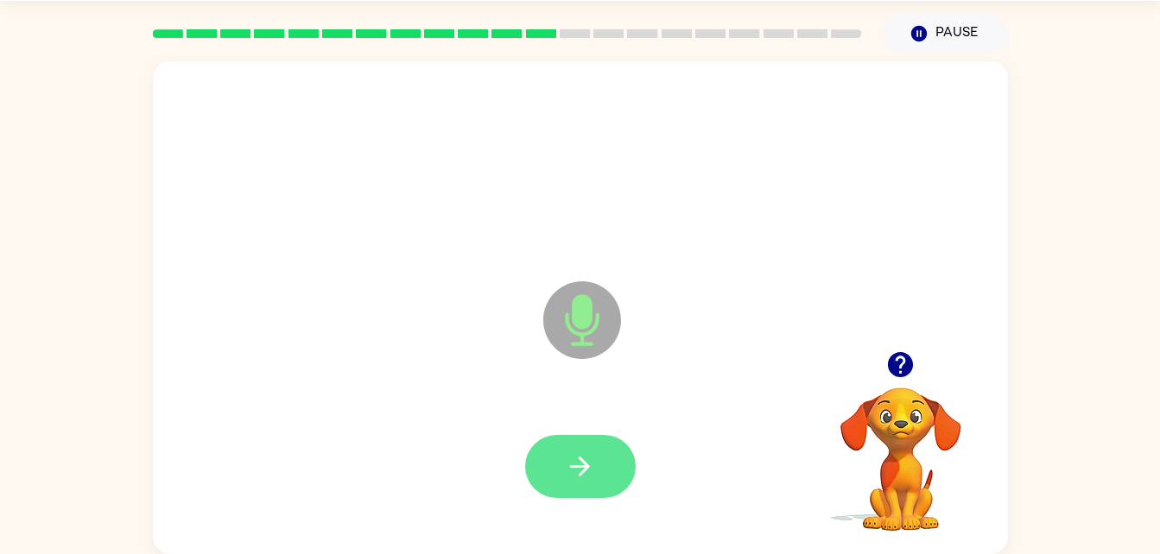
click at [589, 466] on icon "button" at bounding box center [580, 467] width 20 height 20
click at [555, 490] on button "button" at bounding box center [580, 466] width 111 height 63
click at [590, 446] on button "button" at bounding box center [580, 466] width 111 height 63
click at [582, 402] on icon "Microphone The Microphone is here when it is your turn to talk" at bounding box center [668, 342] width 259 height 130
click at [580, 479] on icon "button" at bounding box center [580, 467] width 30 height 30
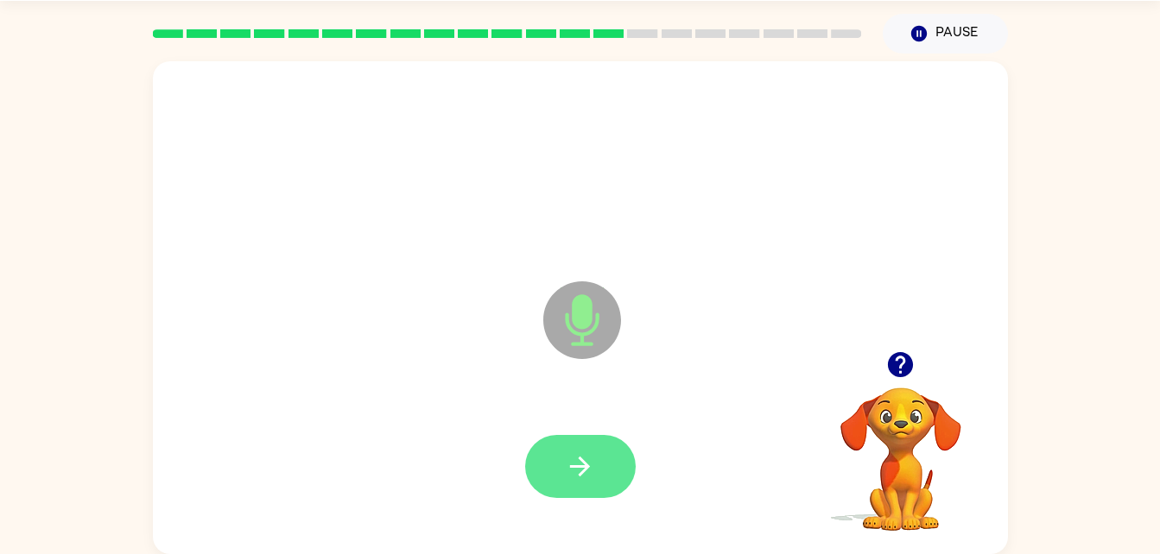
click at [591, 453] on icon "button" at bounding box center [580, 467] width 30 height 30
click at [584, 464] on icon "button" at bounding box center [580, 467] width 20 height 20
click at [599, 443] on button "button" at bounding box center [580, 466] width 111 height 63
click at [589, 466] on icon "button" at bounding box center [580, 467] width 20 height 20
click at [572, 487] on button "button" at bounding box center [580, 466] width 111 height 63
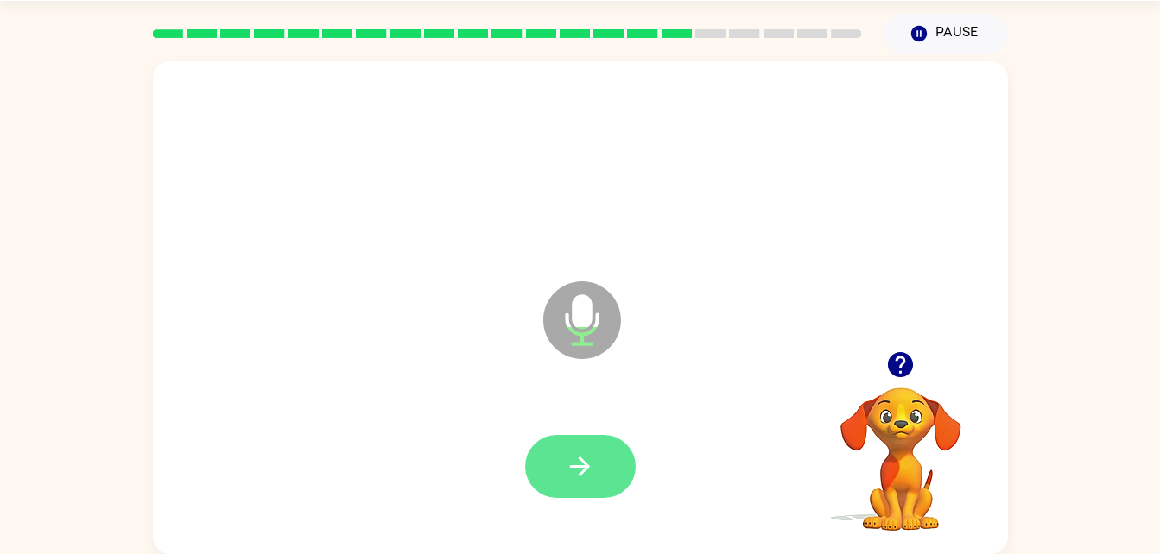
click at [576, 471] on icon "button" at bounding box center [580, 467] width 30 height 30
click at [592, 456] on icon "button" at bounding box center [580, 467] width 30 height 30
click at [581, 494] on button "button" at bounding box center [580, 466] width 111 height 63
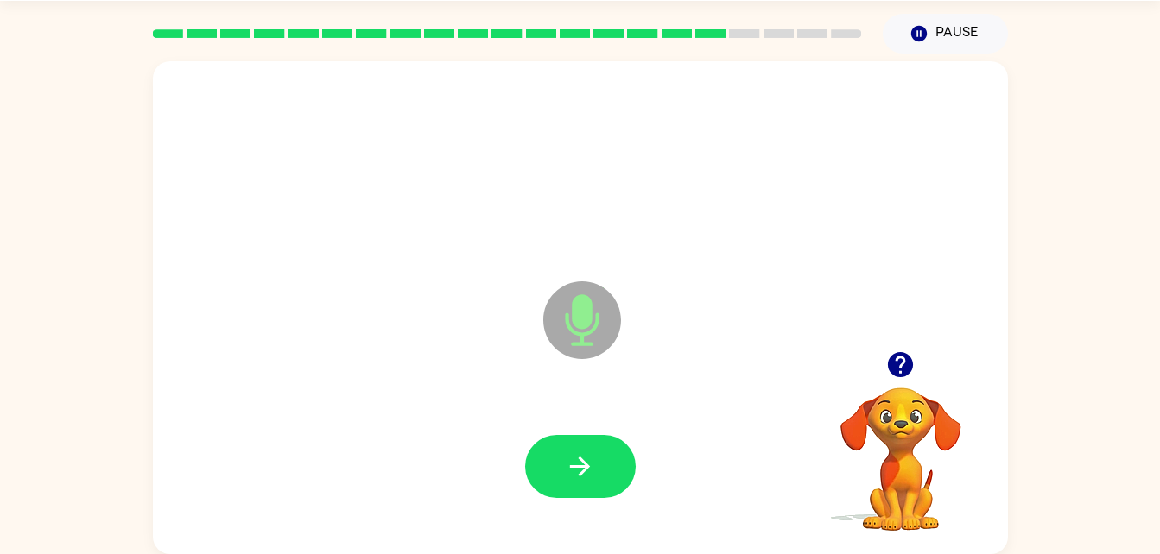
click at [512, 486] on div at bounding box center [580, 467] width 820 height 142
click at [592, 496] on button "button" at bounding box center [580, 466] width 111 height 63
click at [560, 494] on button "button" at bounding box center [580, 466] width 111 height 63
click at [572, 469] on icon "button" at bounding box center [580, 467] width 30 height 30
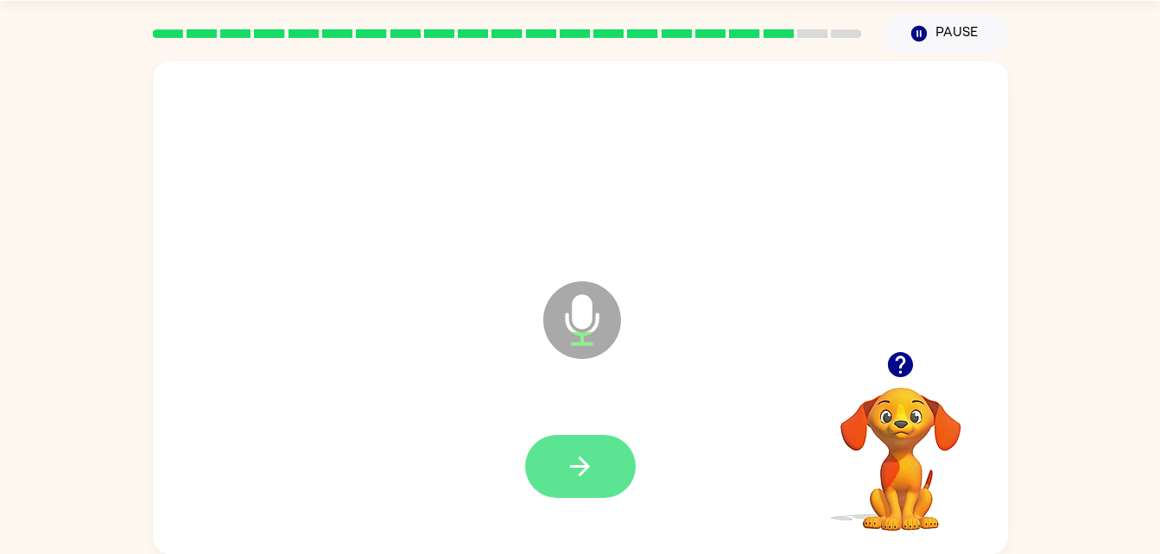
click at [581, 474] on icon "button" at bounding box center [580, 467] width 20 height 20
click at [584, 465] on icon "button" at bounding box center [580, 467] width 30 height 30
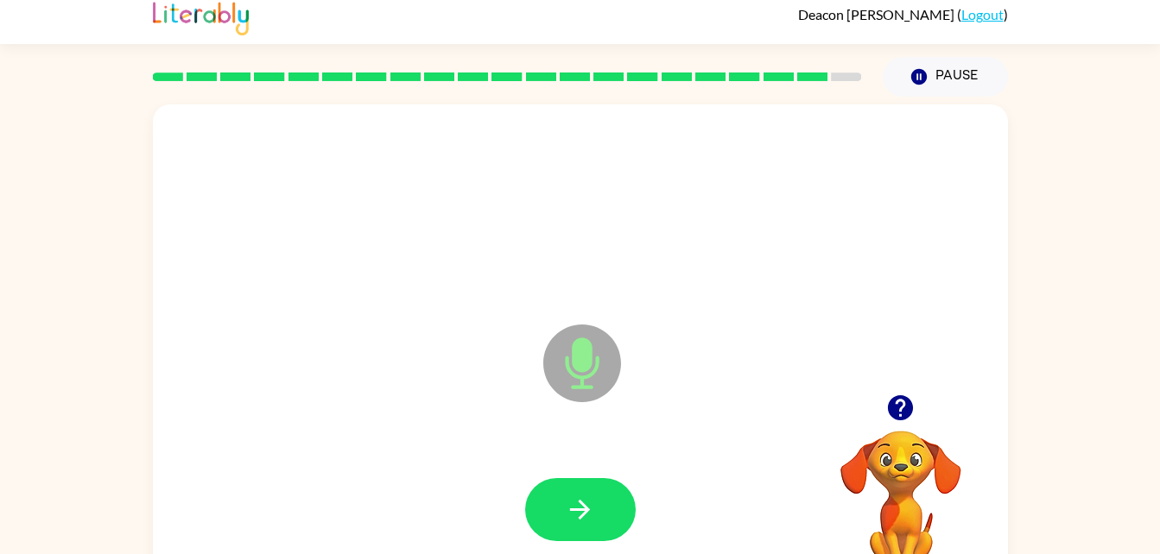
scroll to position [0, 0]
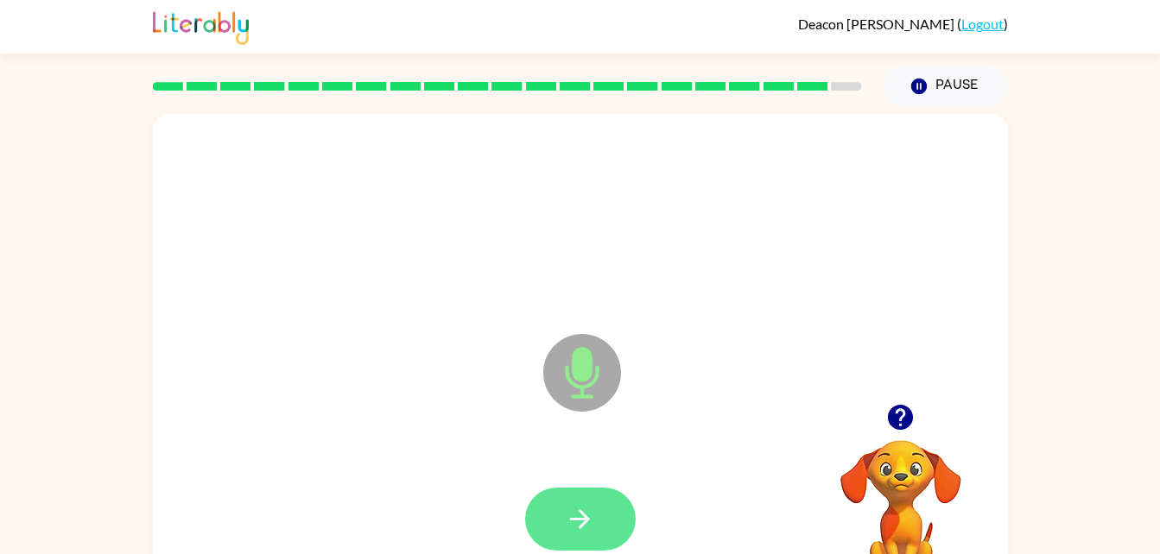
click at [547, 520] on button "button" at bounding box center [580, 519] width 111 height 63
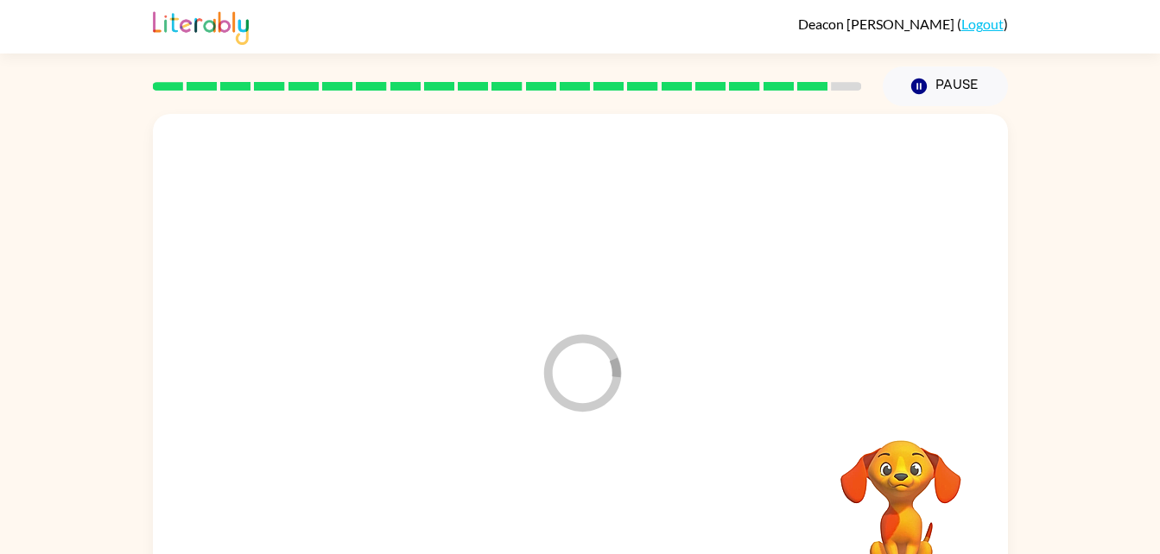
scroll to position [53, 0]
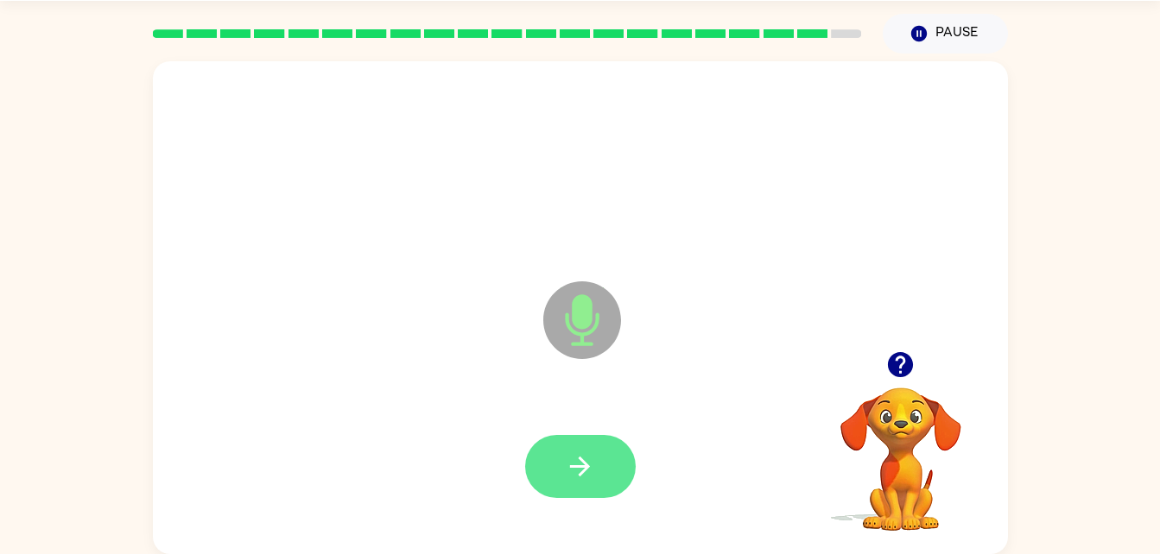
click at [599, 495] on button "button" at bounding box center [580, 466] width 111 height 63
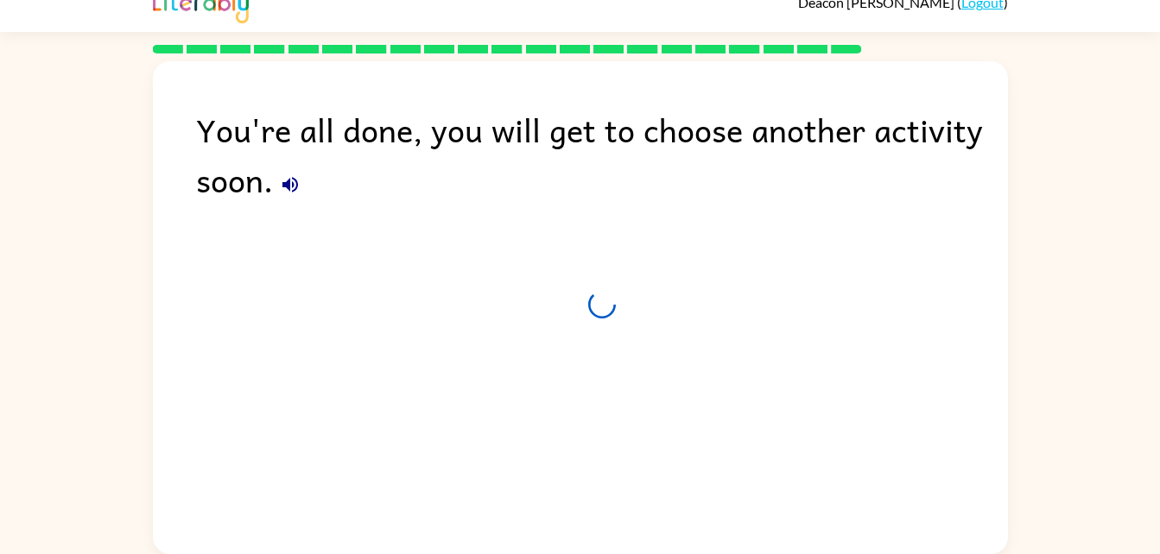
scroll to position [22, 0]
